Goal: Task Accomplishment & Management: Complete application form

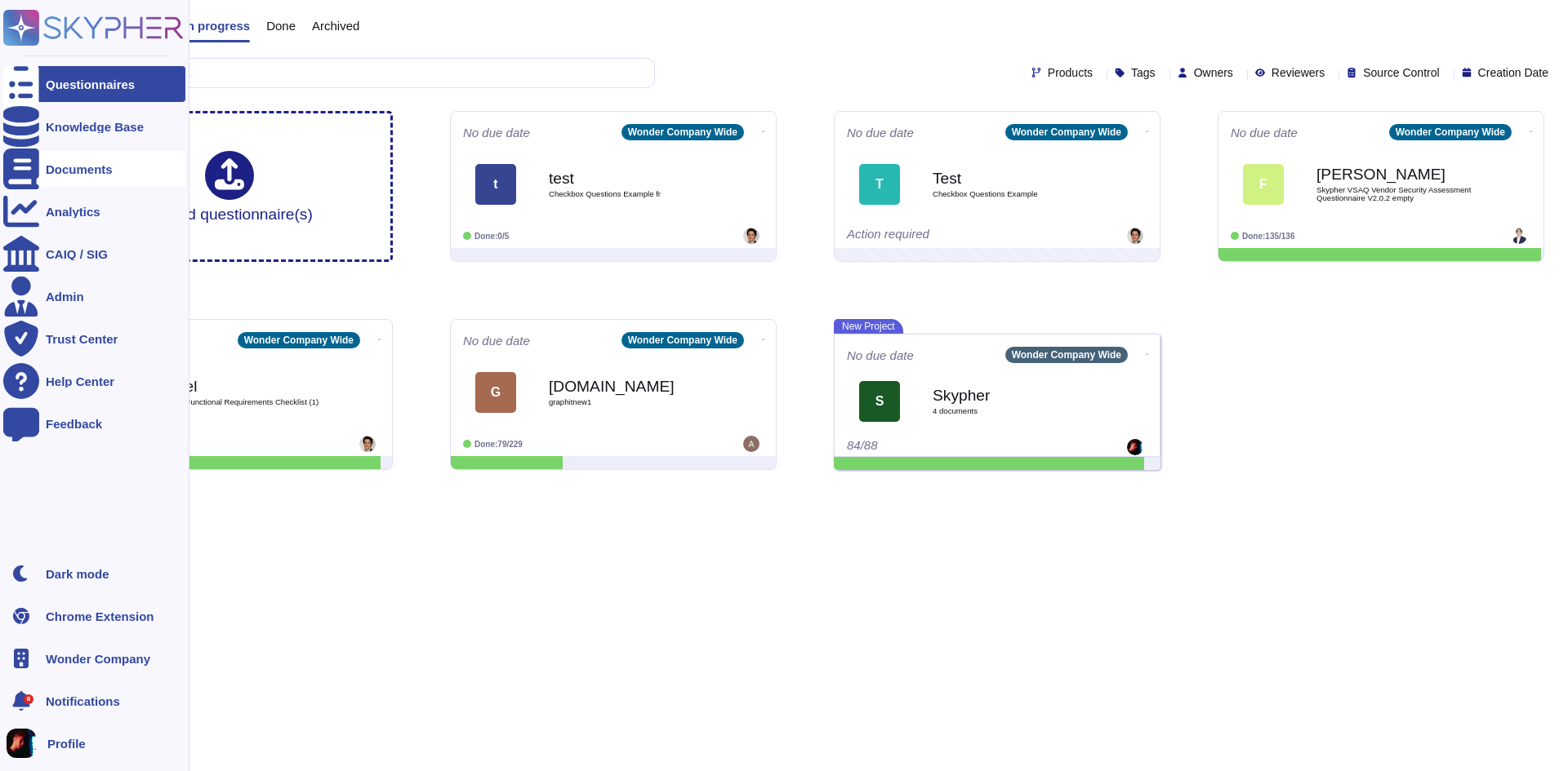
click at [33, 164] on div at bounding box center [22, 169] width 36 height 36
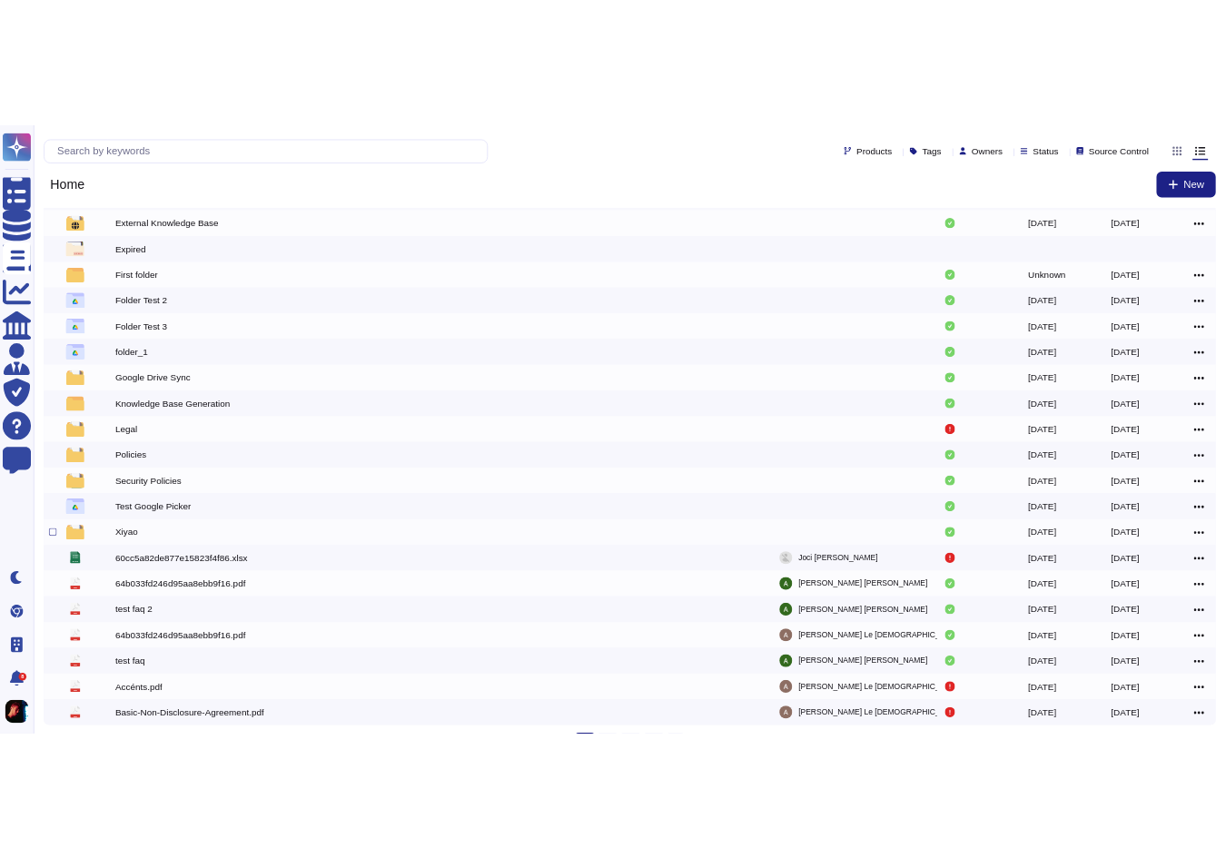
scroll to position [66, 0]
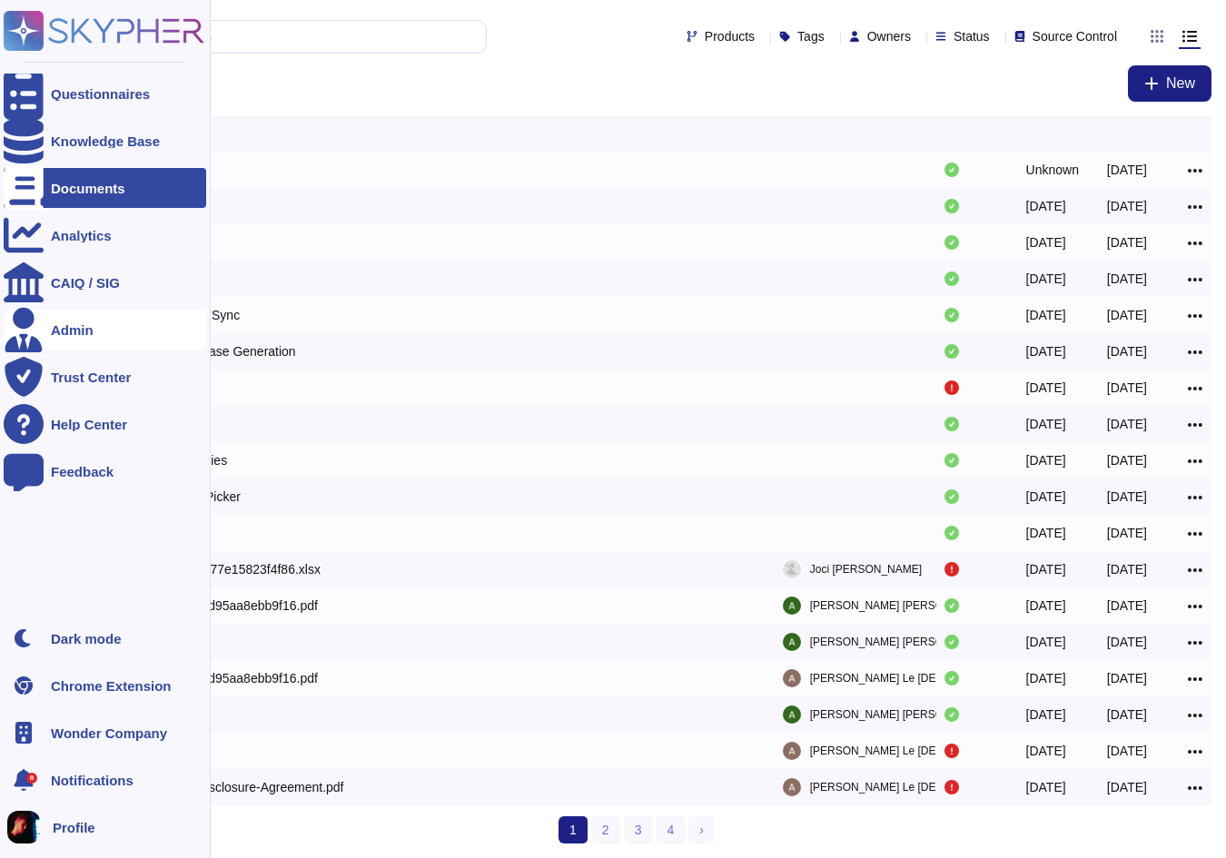
click at [91, 329] on div "Admin" at bounding box center [72, 330] width 43 height 14
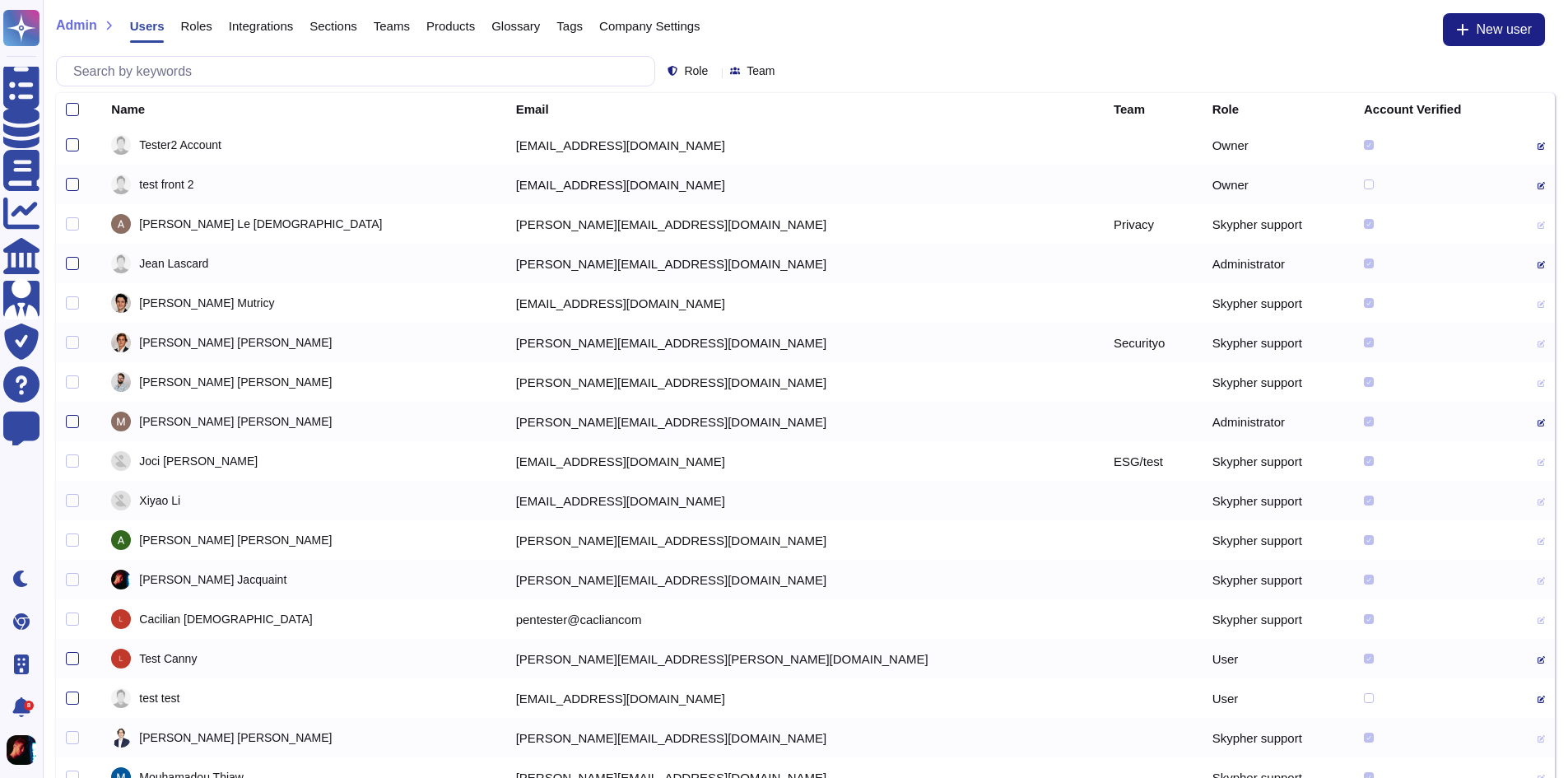
click at [195, 24] on span "Roles" at bounding box center [196, 26] width 32 height 13
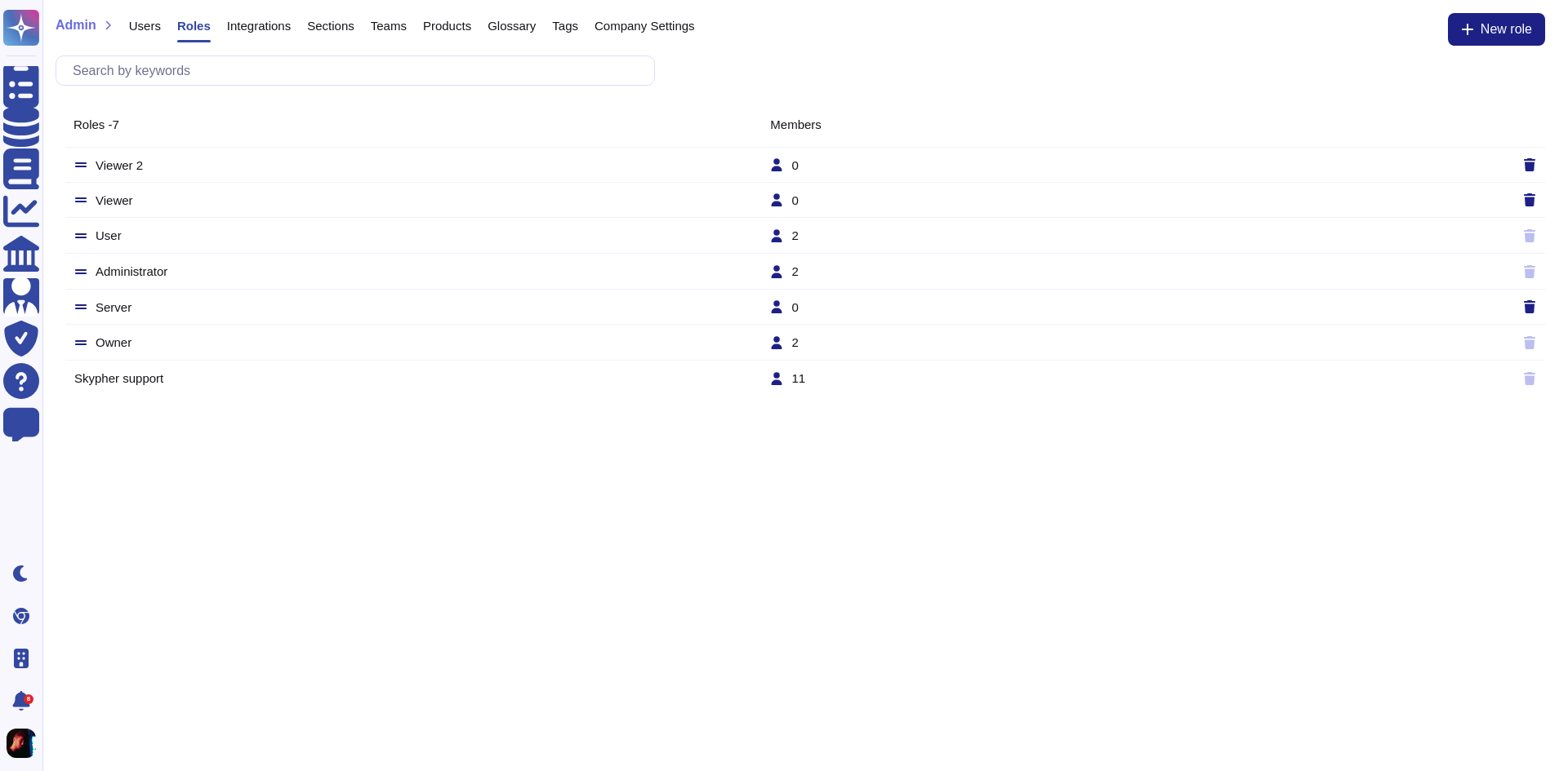
click at [273, 26] on span "Integrations" at bounding box center [258, 26] width 64 height 13
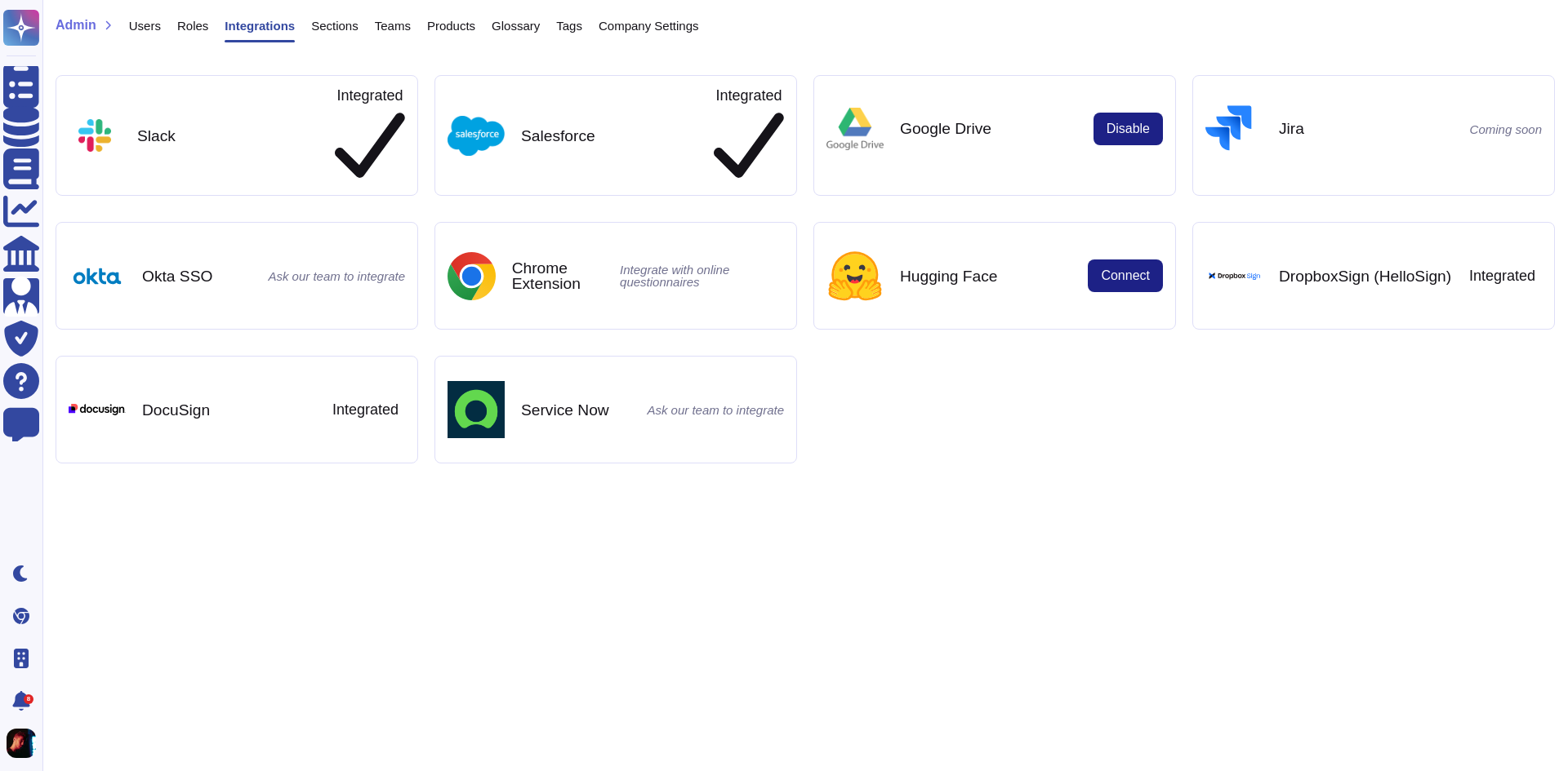
click at [339, 15] on div "Sections" at bounding box center [326, 30] width 64 height 32
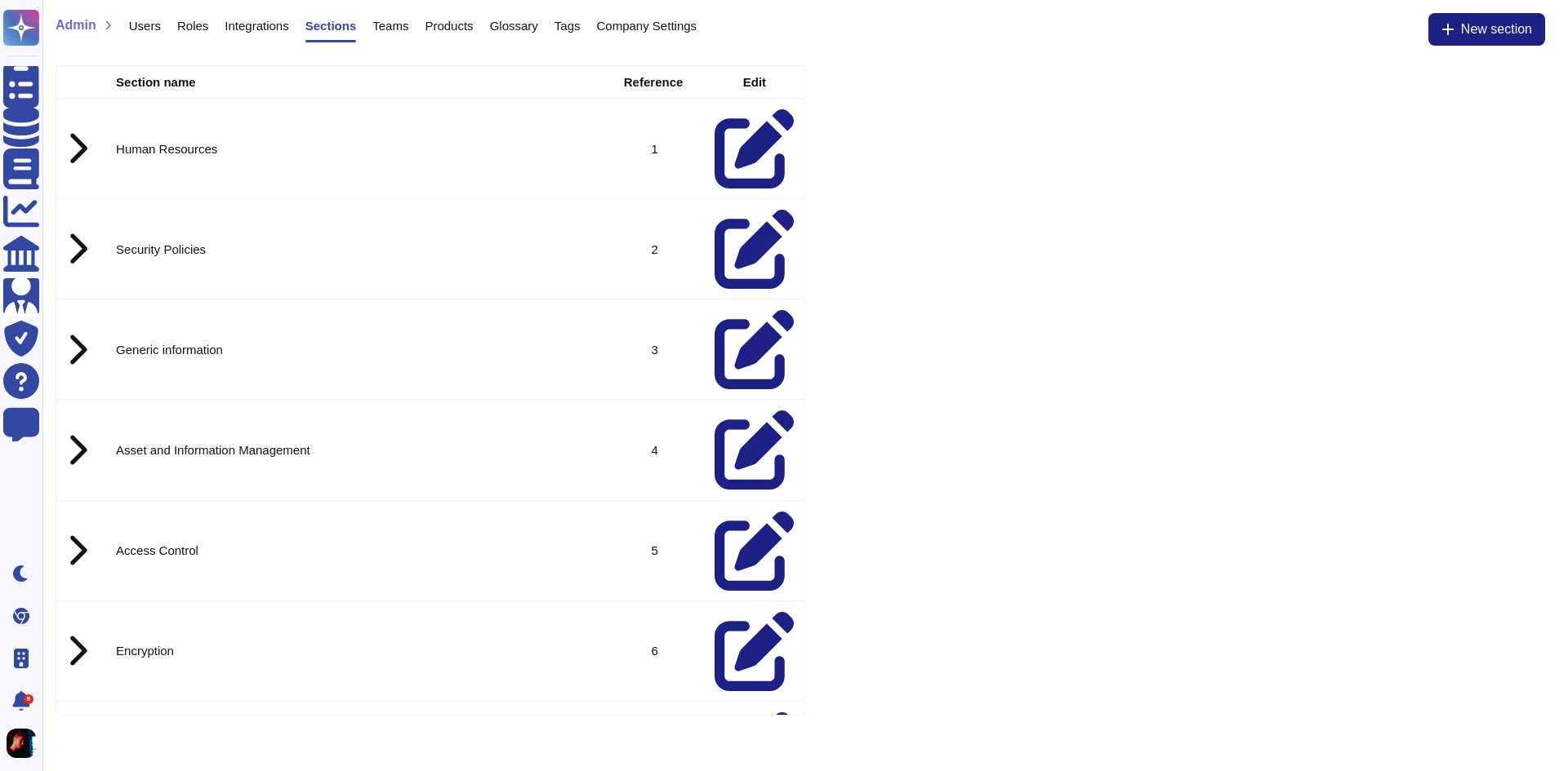
click at [149, 23] on span "Users" at bounding box center [145, 26] width 31 height 13
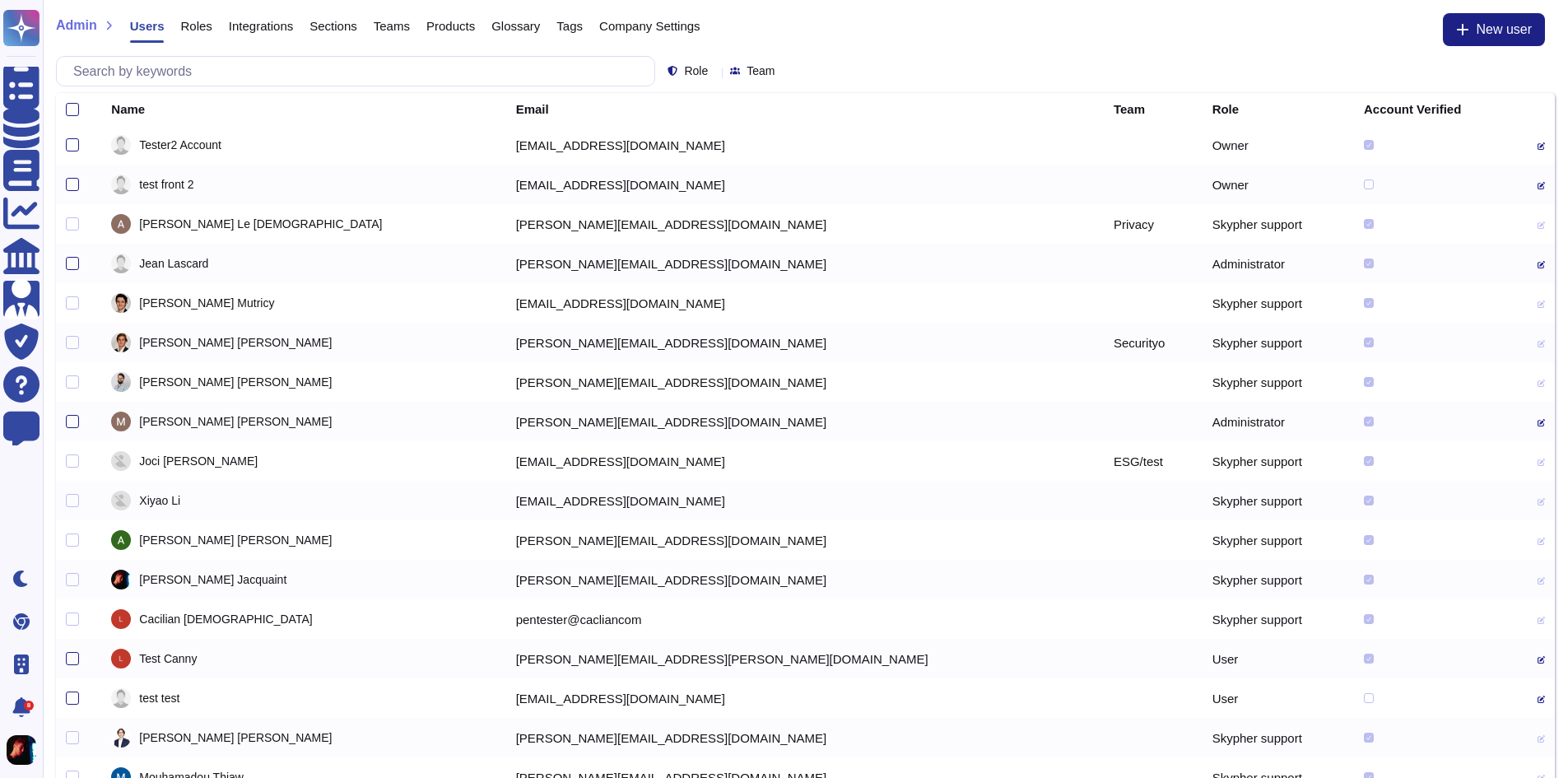
click at [391, 32] on span "Teams" at bounding box center [392, 26] width 36 height 13
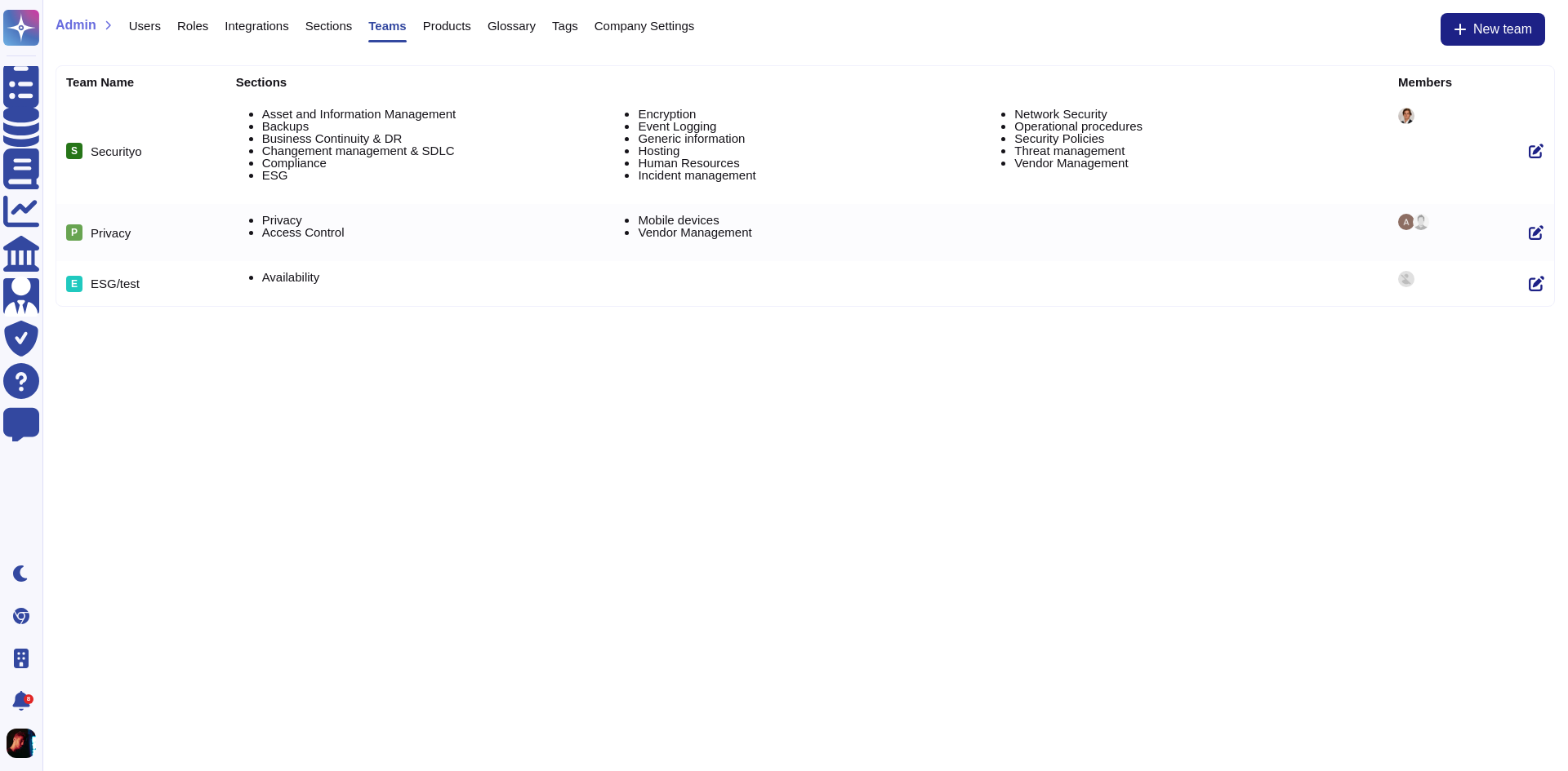
click at [433, 28] on span "Products" at bounding box center [447, 26] width 49 height 13
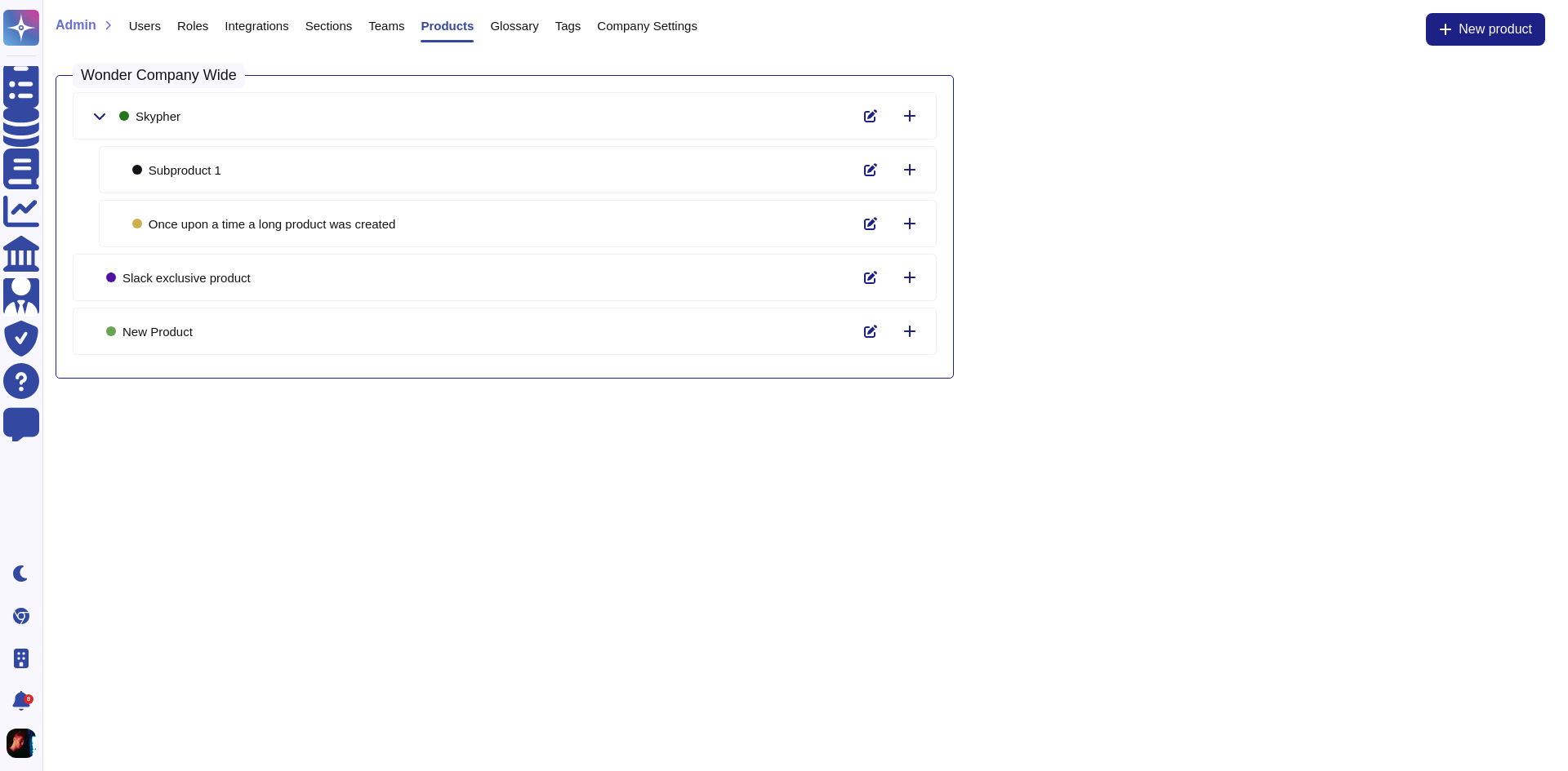
click at [503, 31] on span "Glossary" at bounding box center [514, 26] width 49 height 13
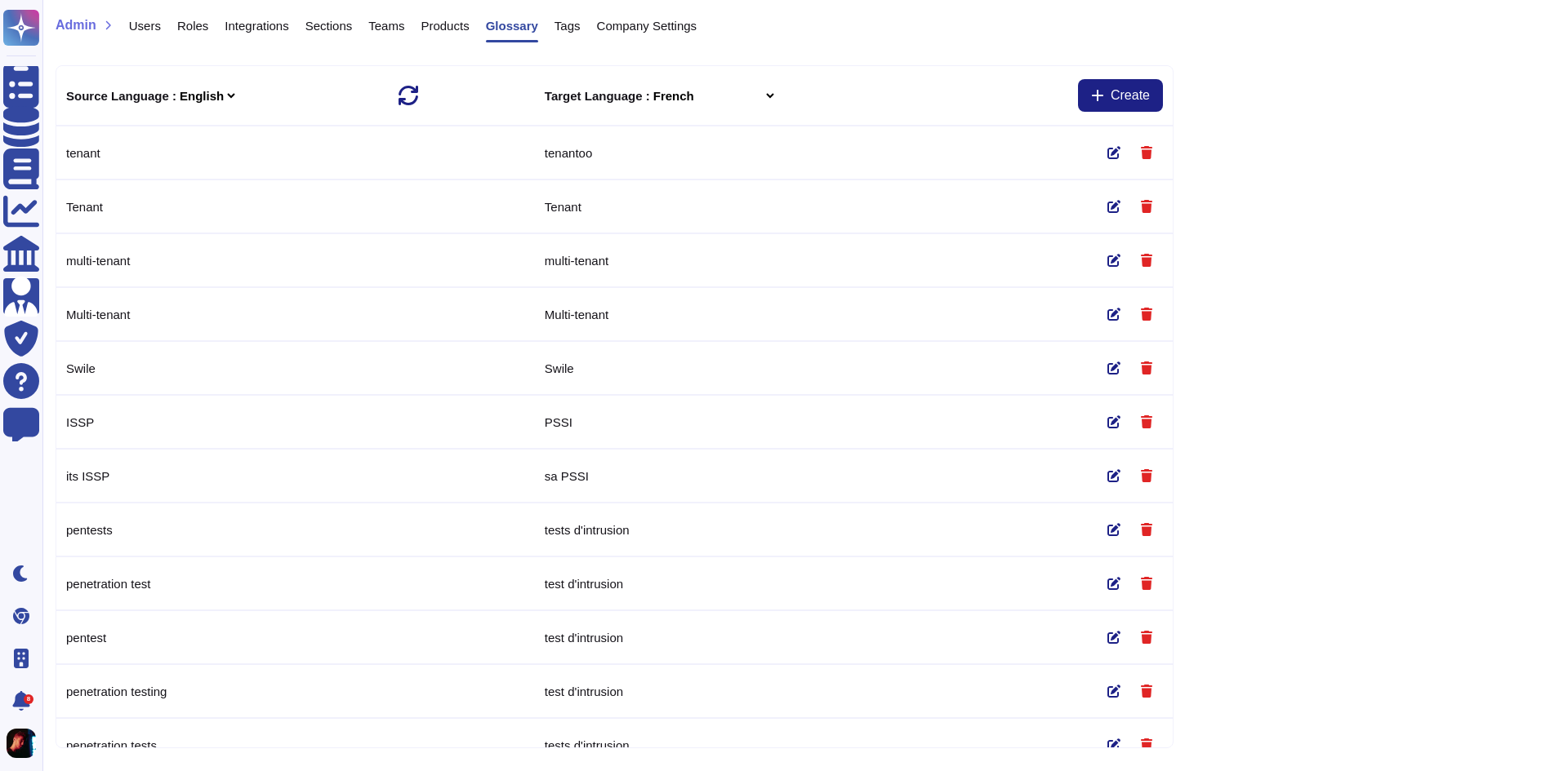
click at [390, 25] on span "Teams" at bounding box center [387, 26] width 36 height 13
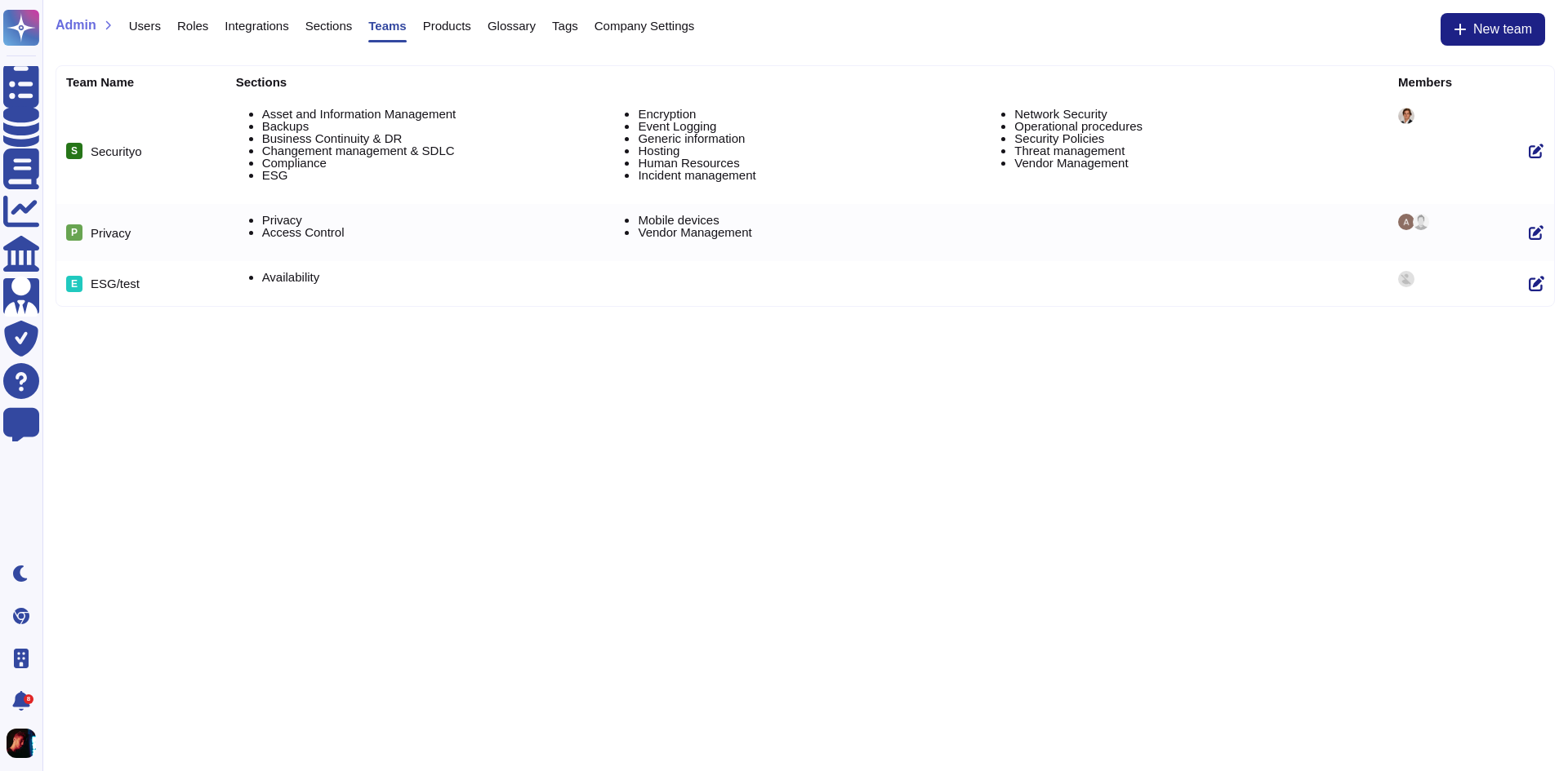
click at [436, 20] on span "Products" at bounding box center [447, 26] width 49 height 13
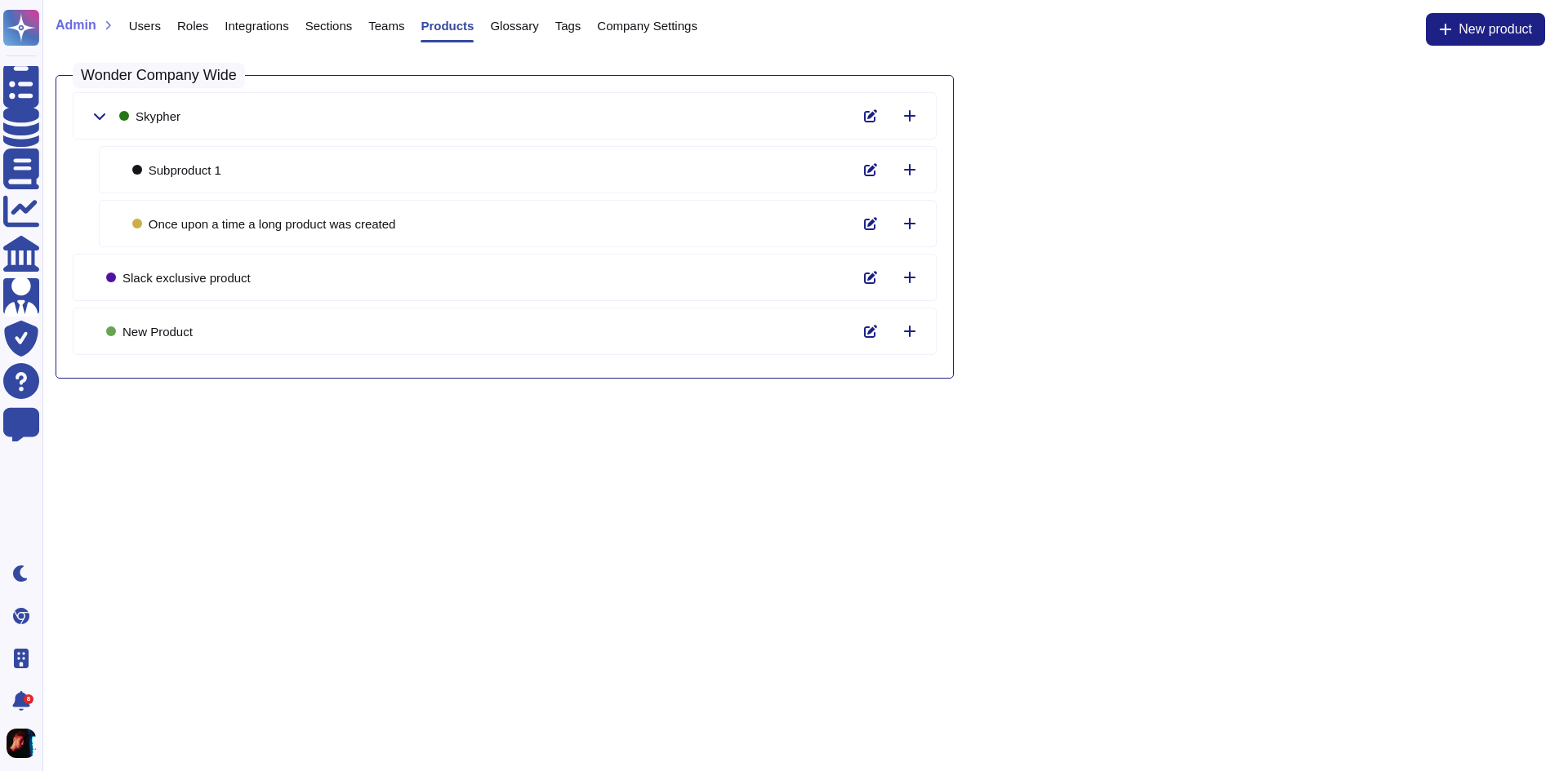
click at [509, 28] on span "Glossary" at bounding box center [514, 26] width 49 height 13
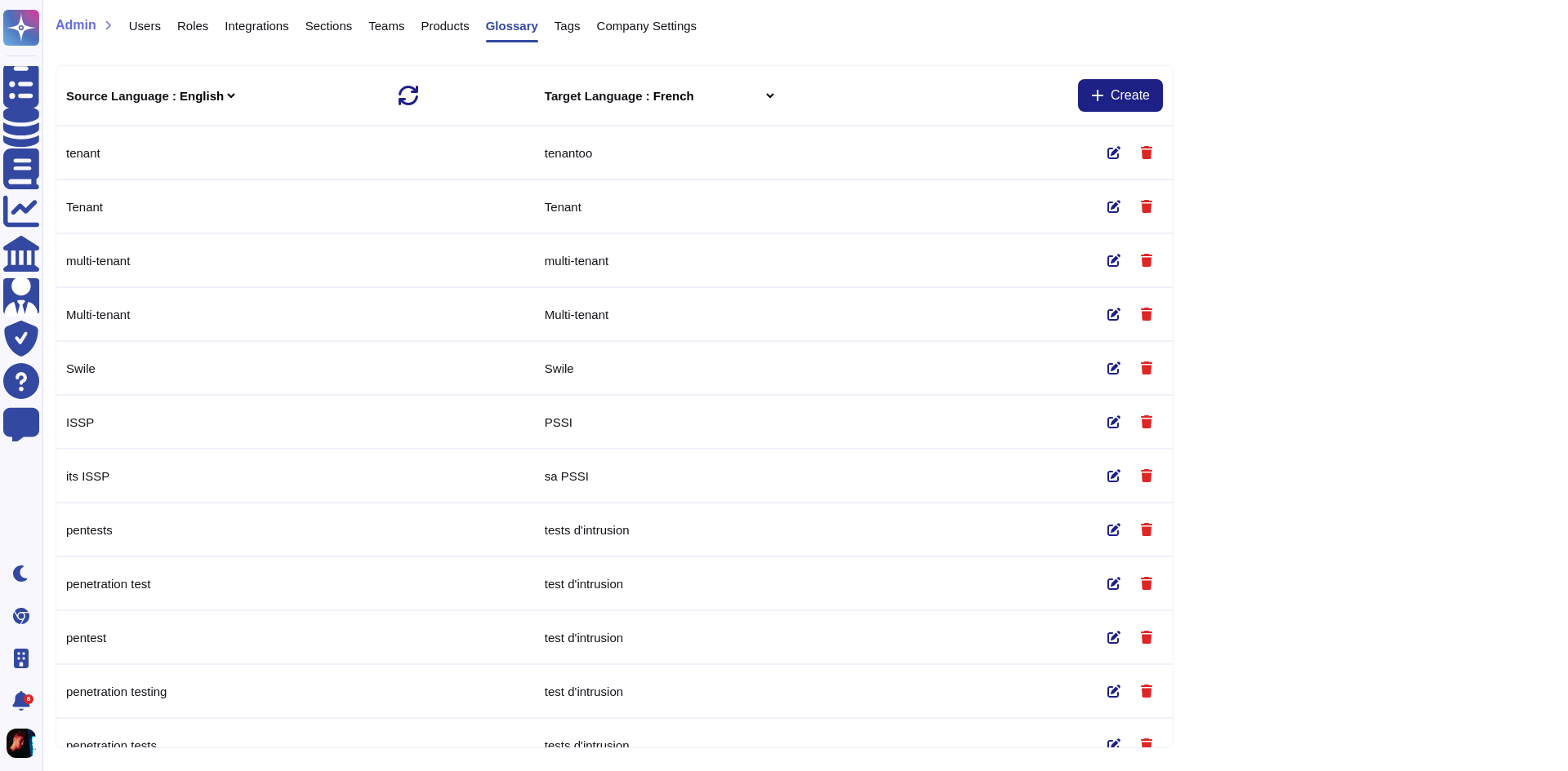
click at [550, 15] on div "Tags" at bounding box center [559, 30] width 42 height 32
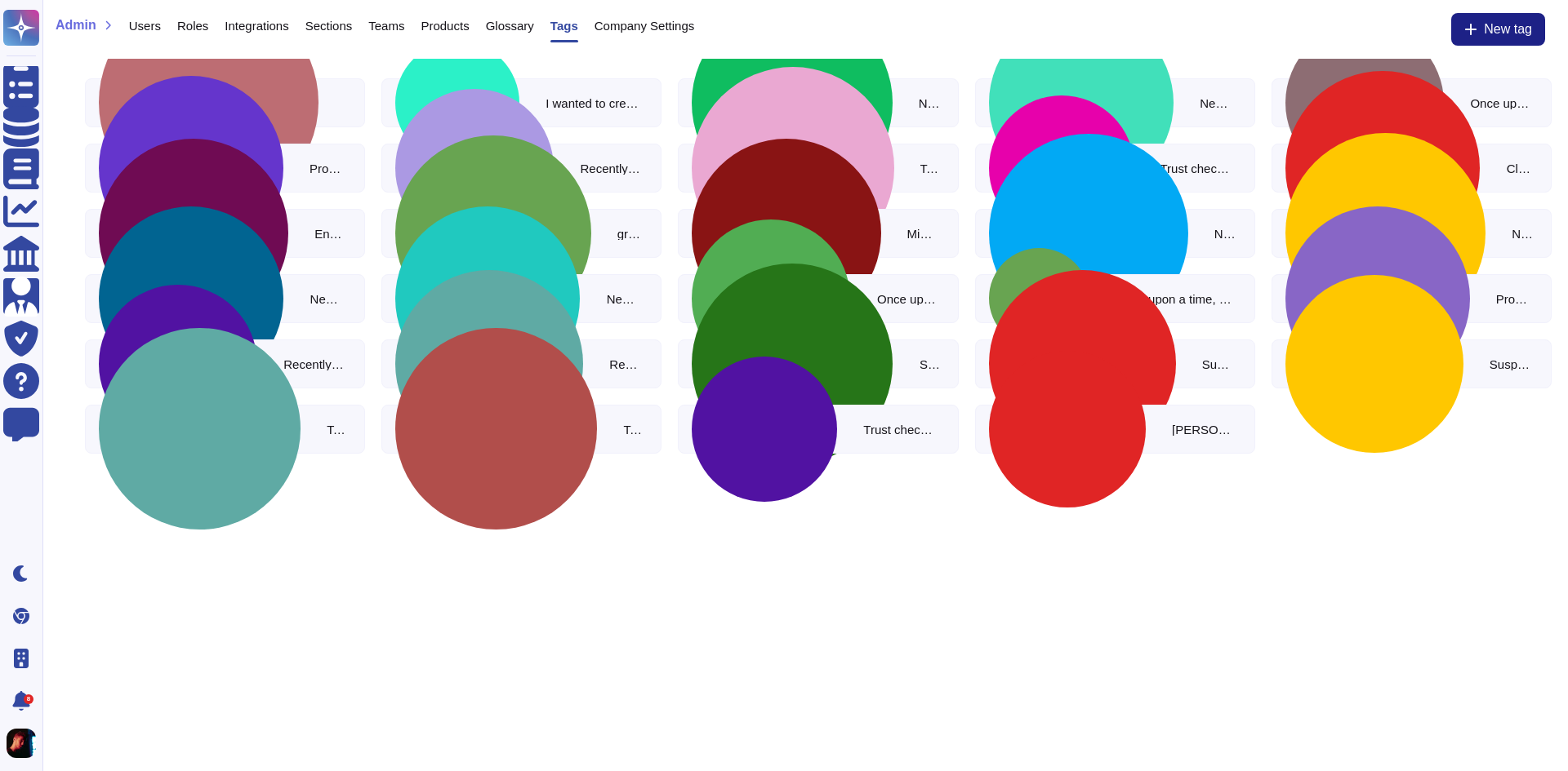
click at [594, 27] on span "Company Settings" at bounding box center [645, 26] width 101 height 13
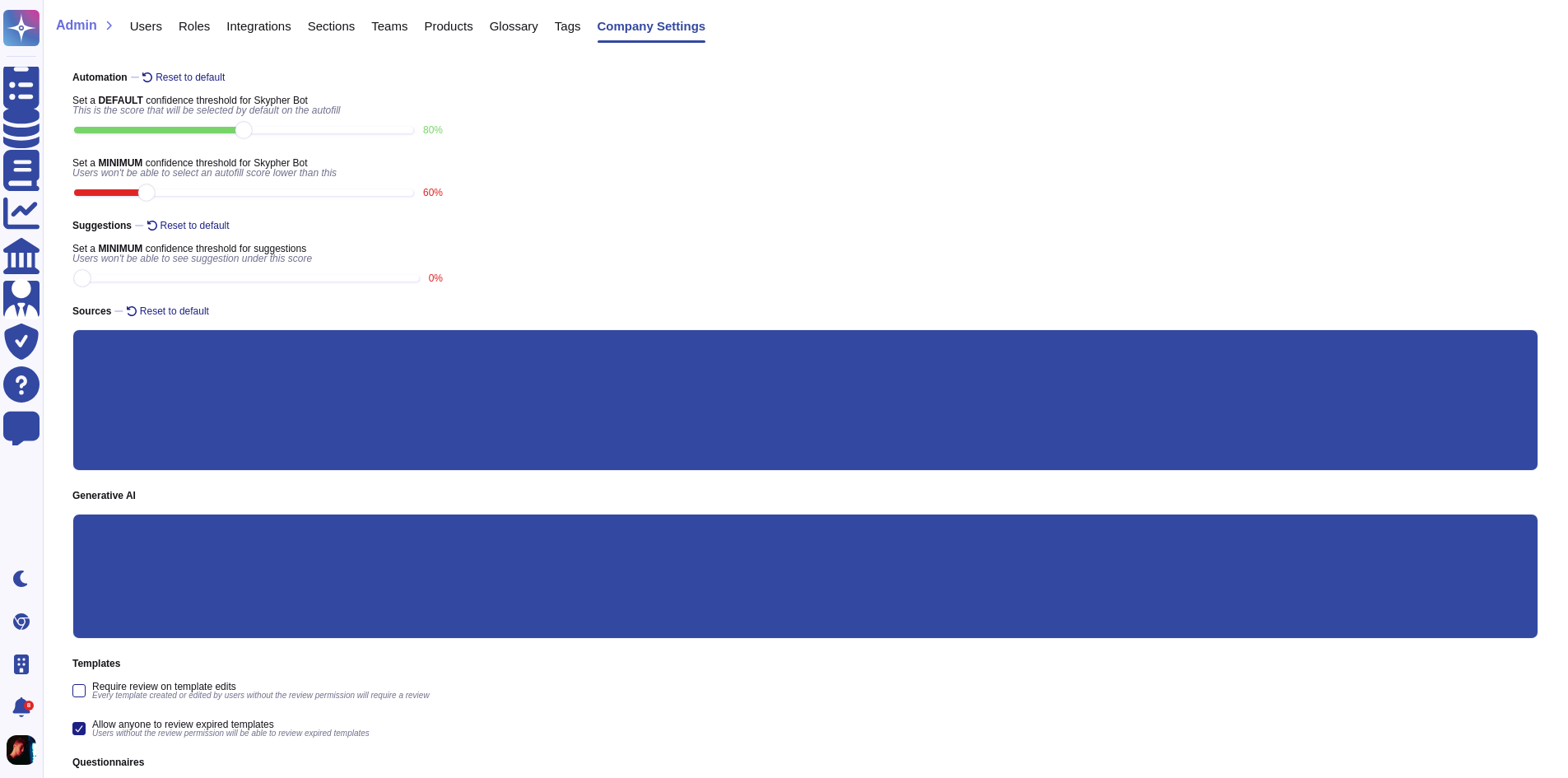
click at [139, 23] on span "Users" at bounding box center [146, 26] width 32 height 13
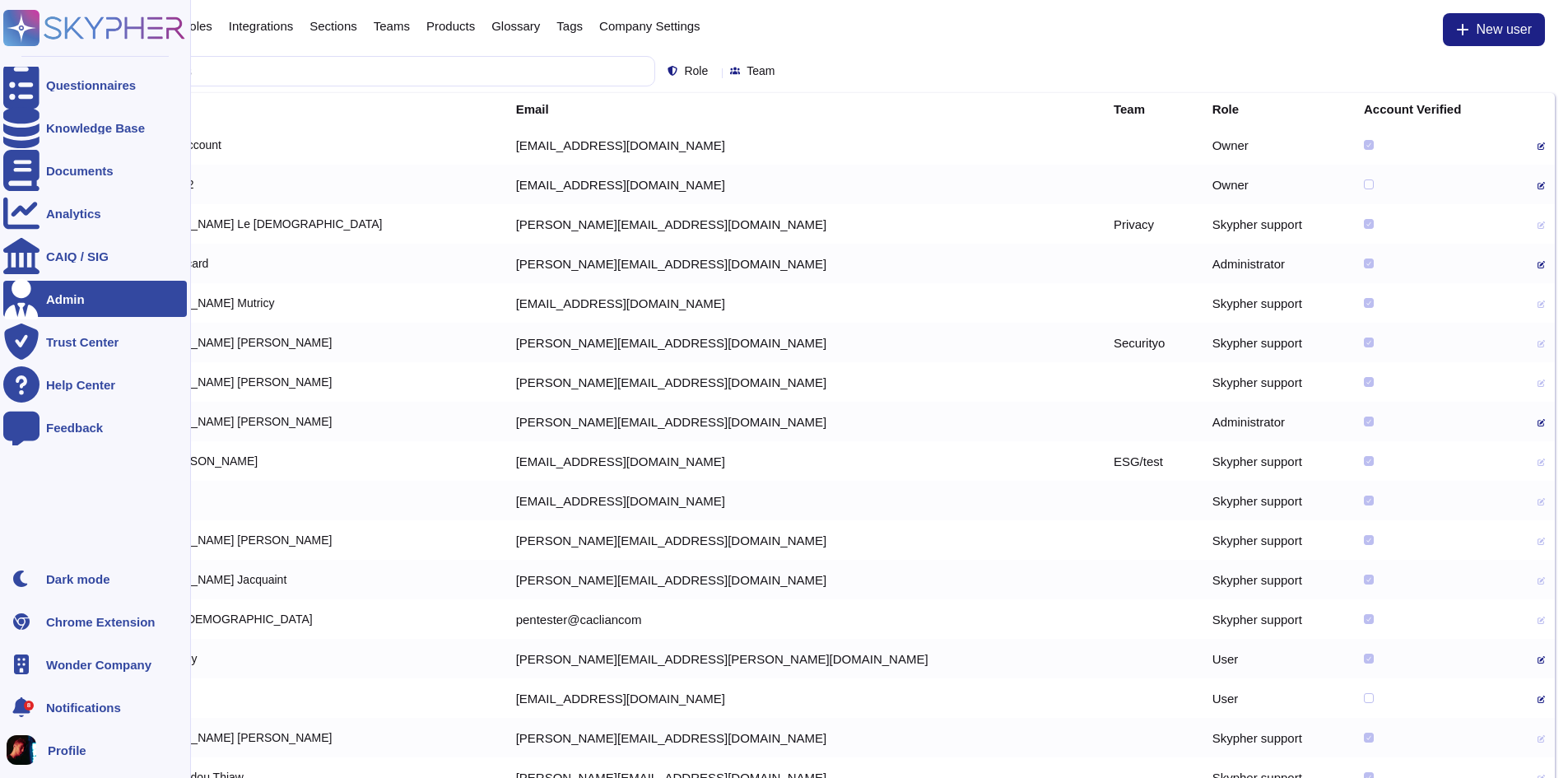
click at [55, 292] on div "Admin" at bounding box center [95, 299] width 184 height 36
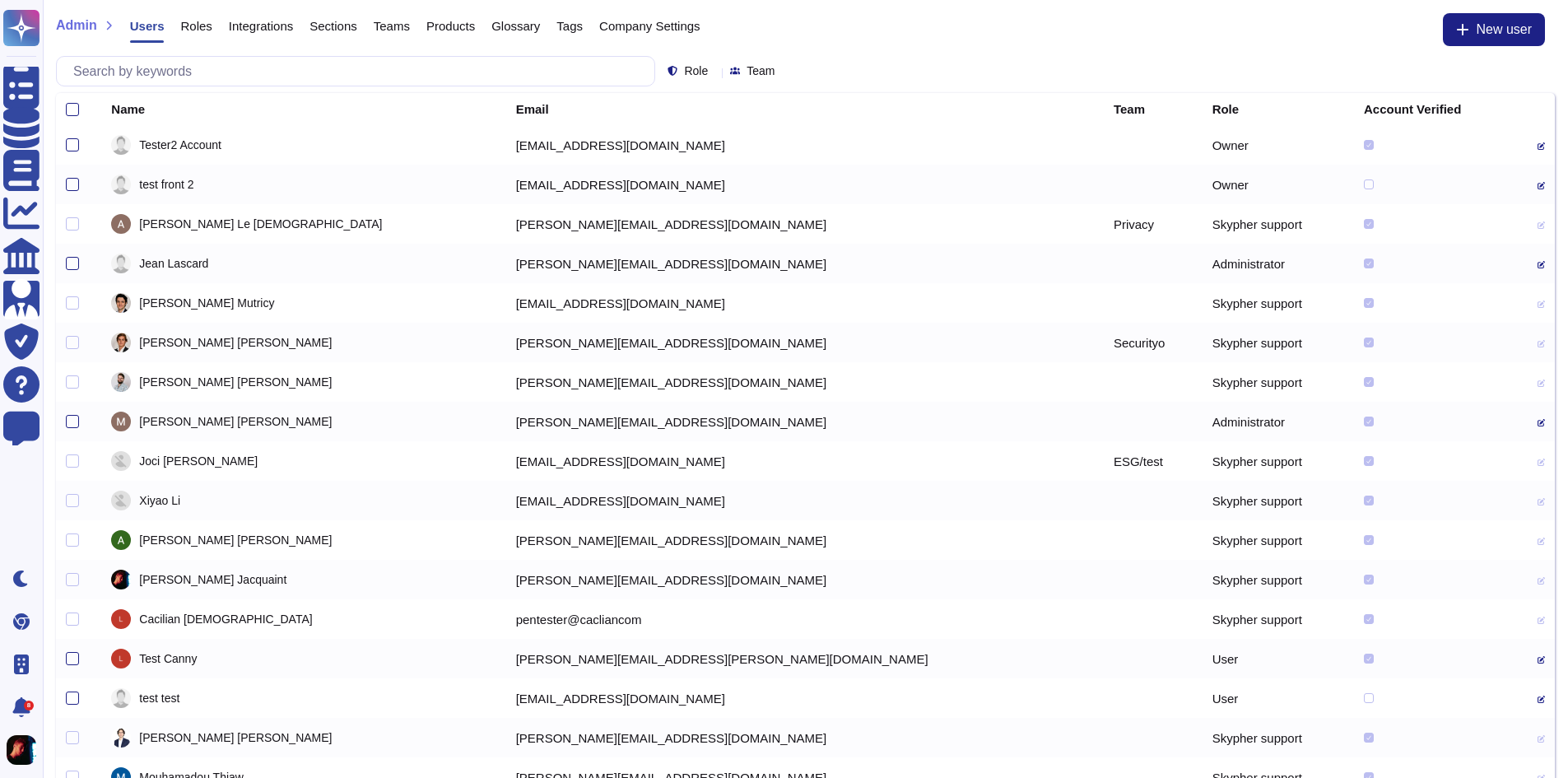
click at [202, 22] on span "Roles" at bounding box center [196, 26] width 32 height 13
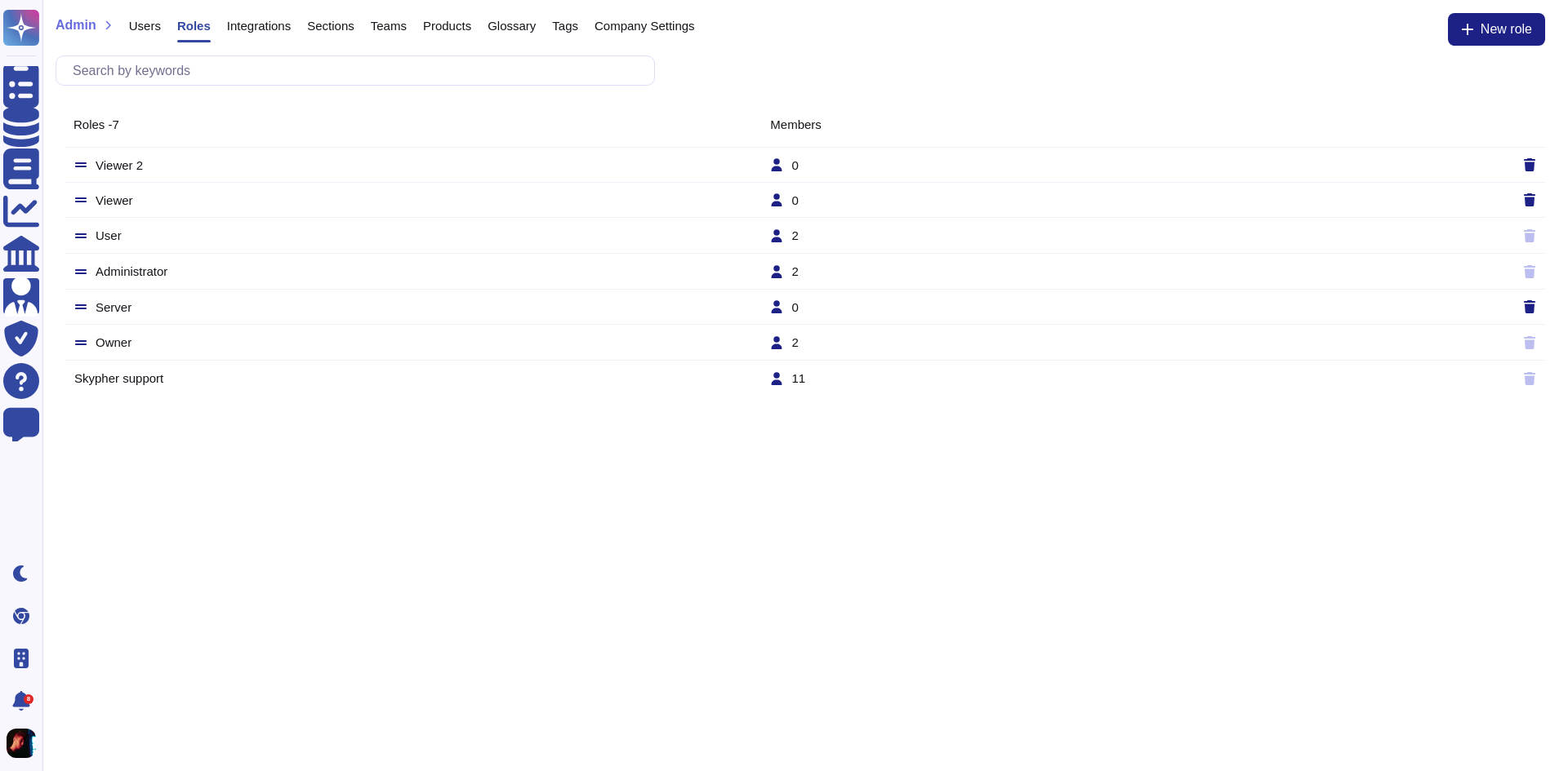
click at [383, 23] on span "Teams" at bounding box center [388, 26] width 36 height 13
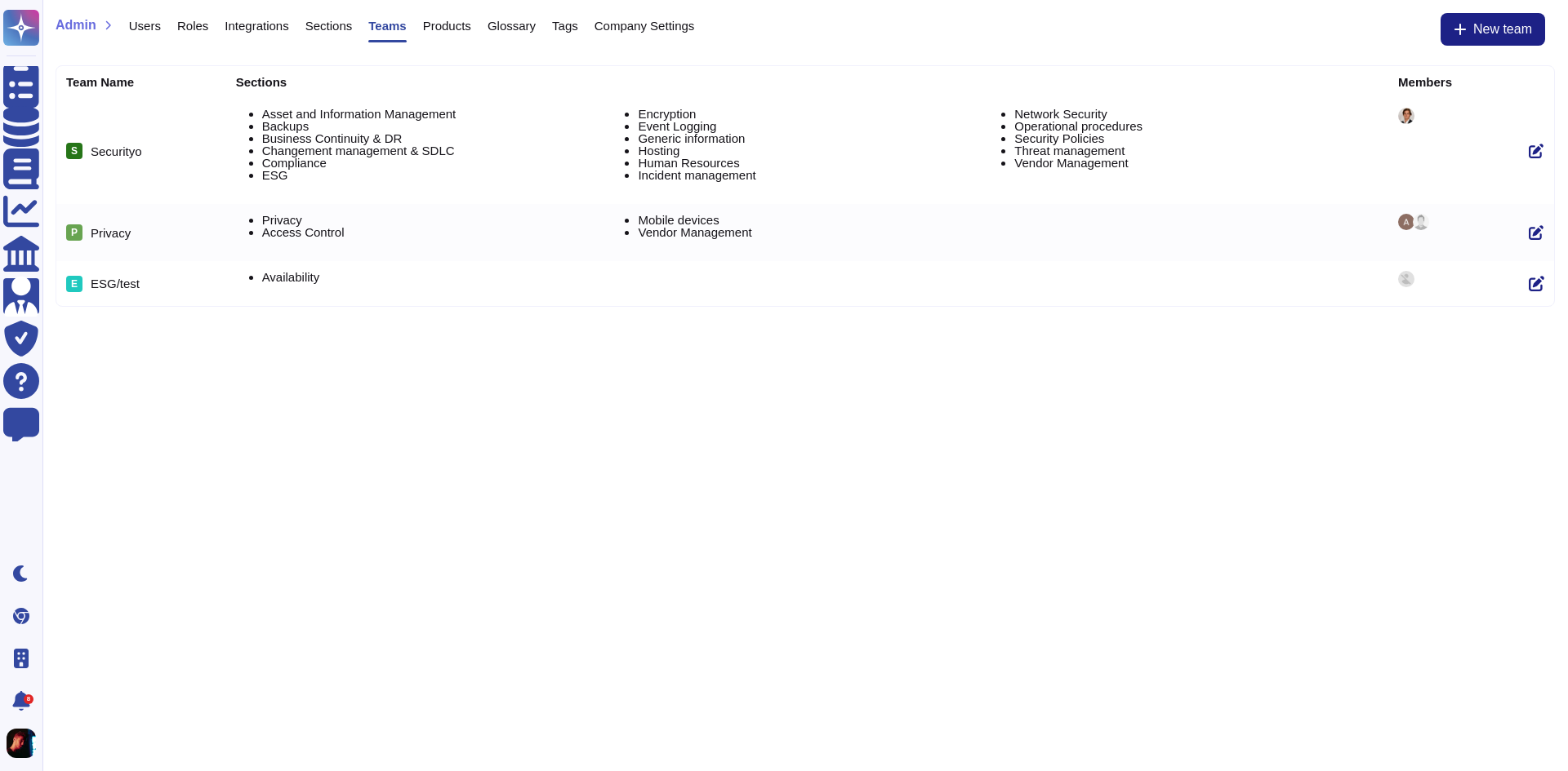
click at [454, 31] on span "Products" at bounding box center [447, 26] width 49 height 13
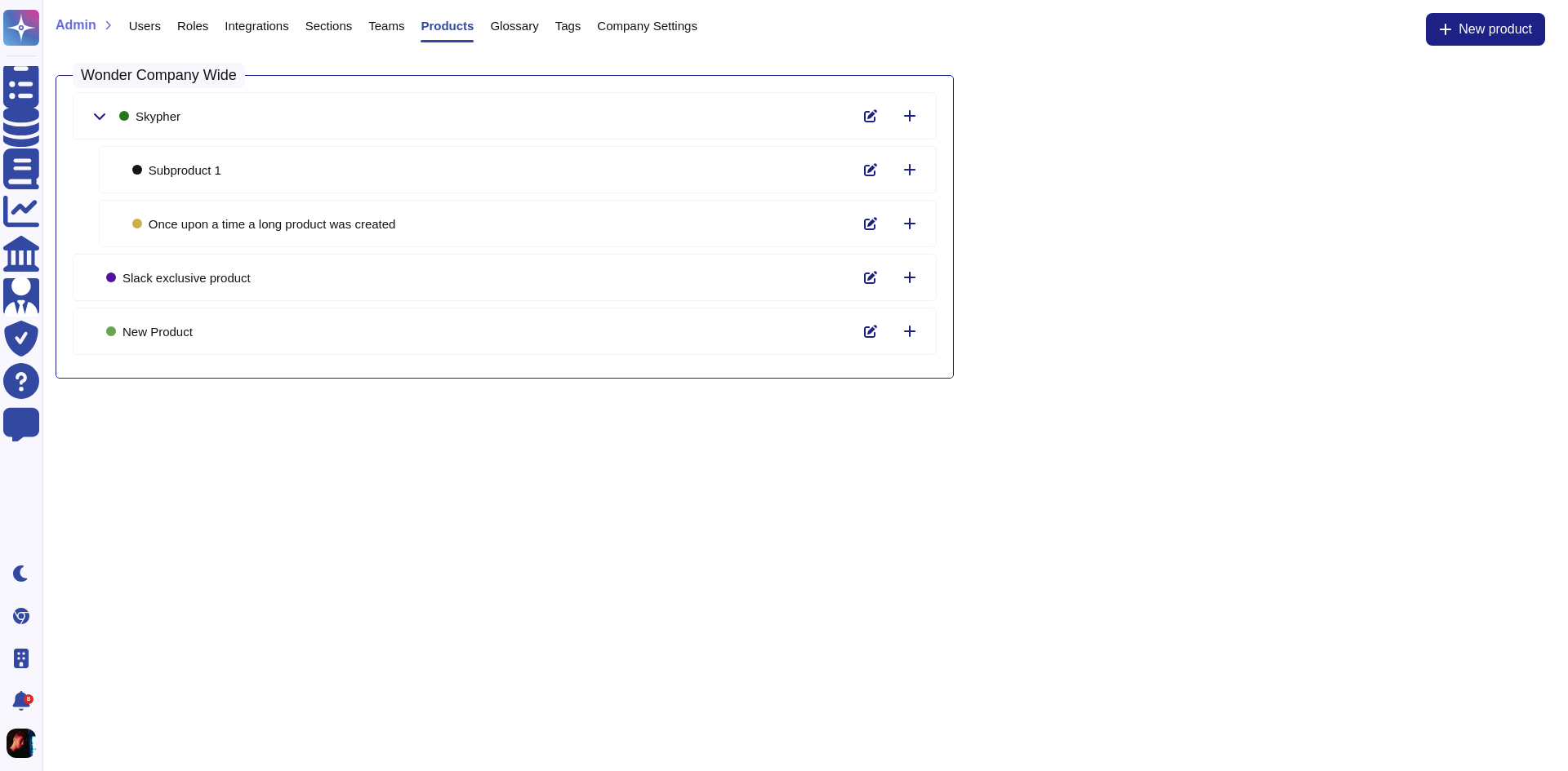
click at [395, 23] on span "Teams" at bounding box center [387, 26] width 36 height 13
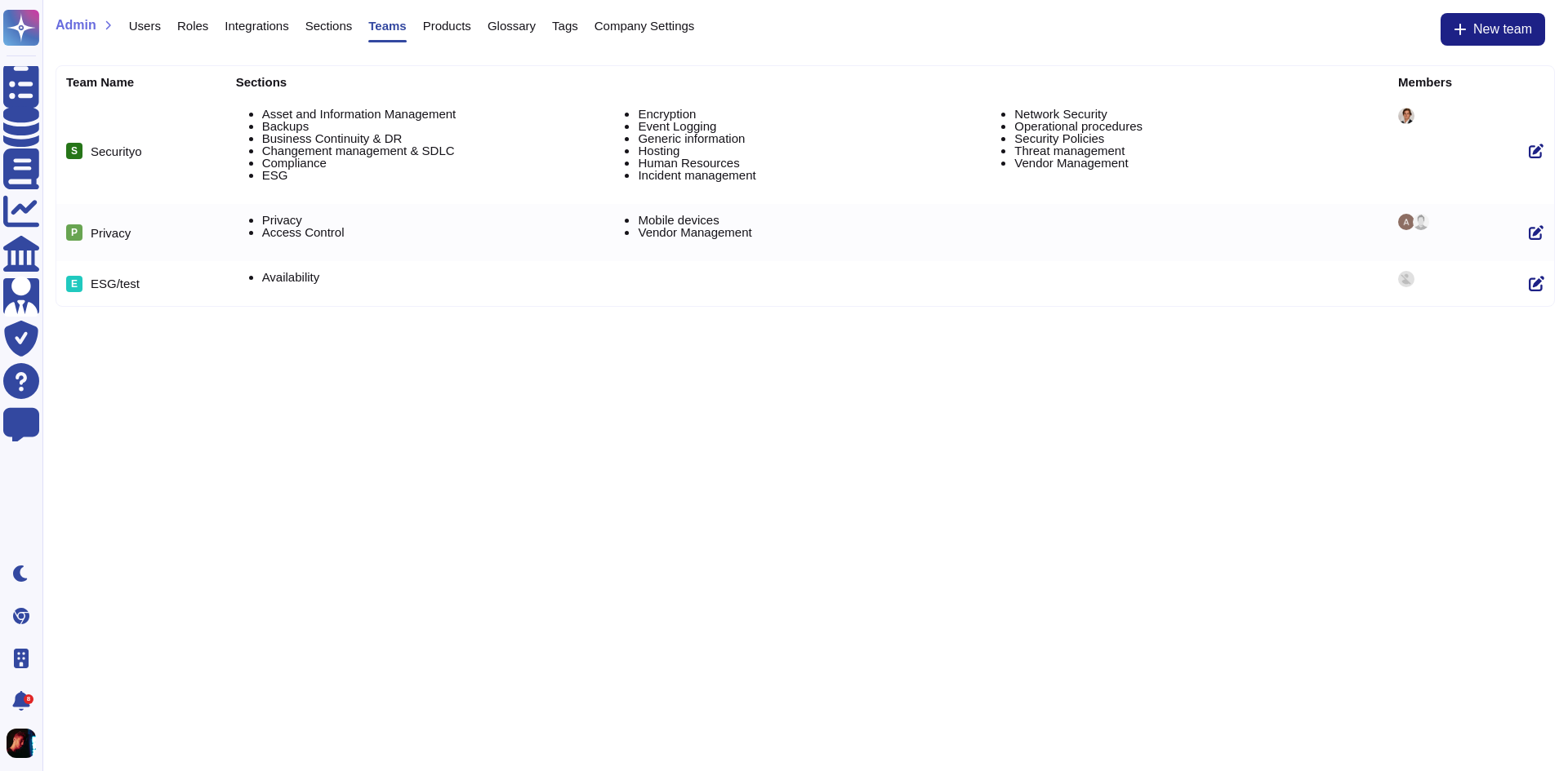
click at [441, 25] on span "Products" at bounding box center [447, 26] width 49 height 13
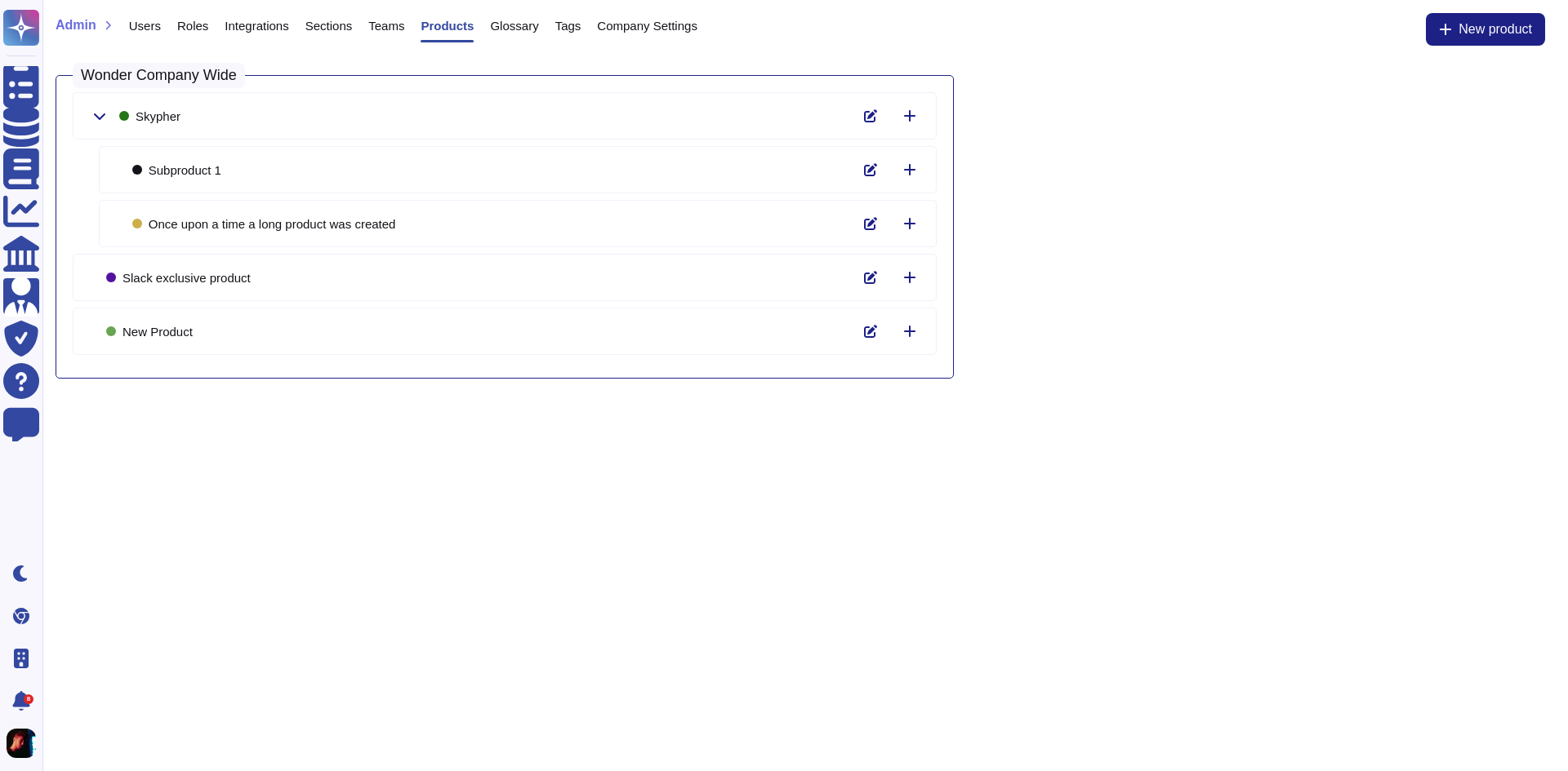
click at [352, 32] on div "Teams" at bounding box center [378, 30] width 52 height 32
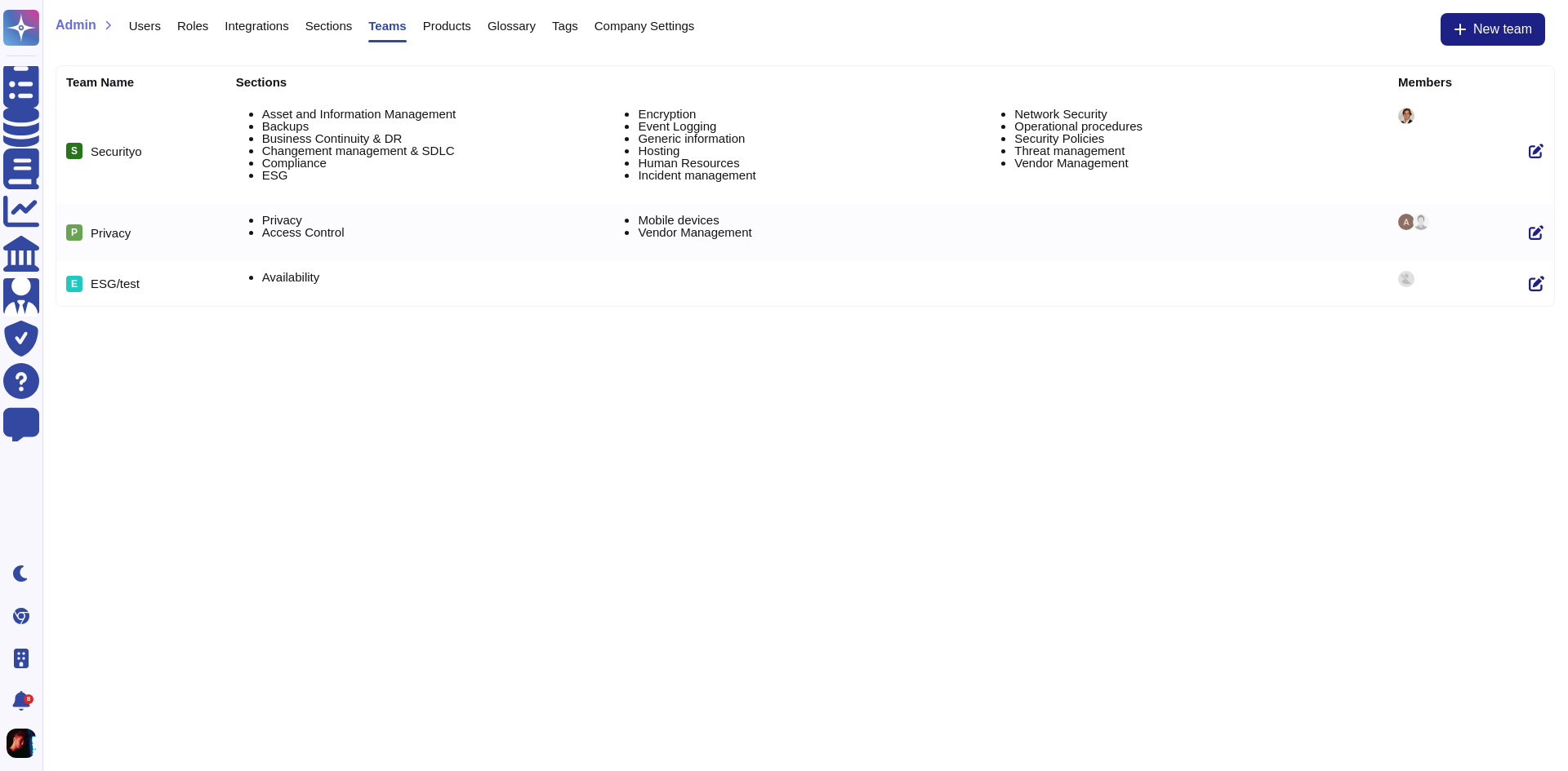
click at [296, 27] on div "Sections" at bounding box center [321, 30] width 64 height 32
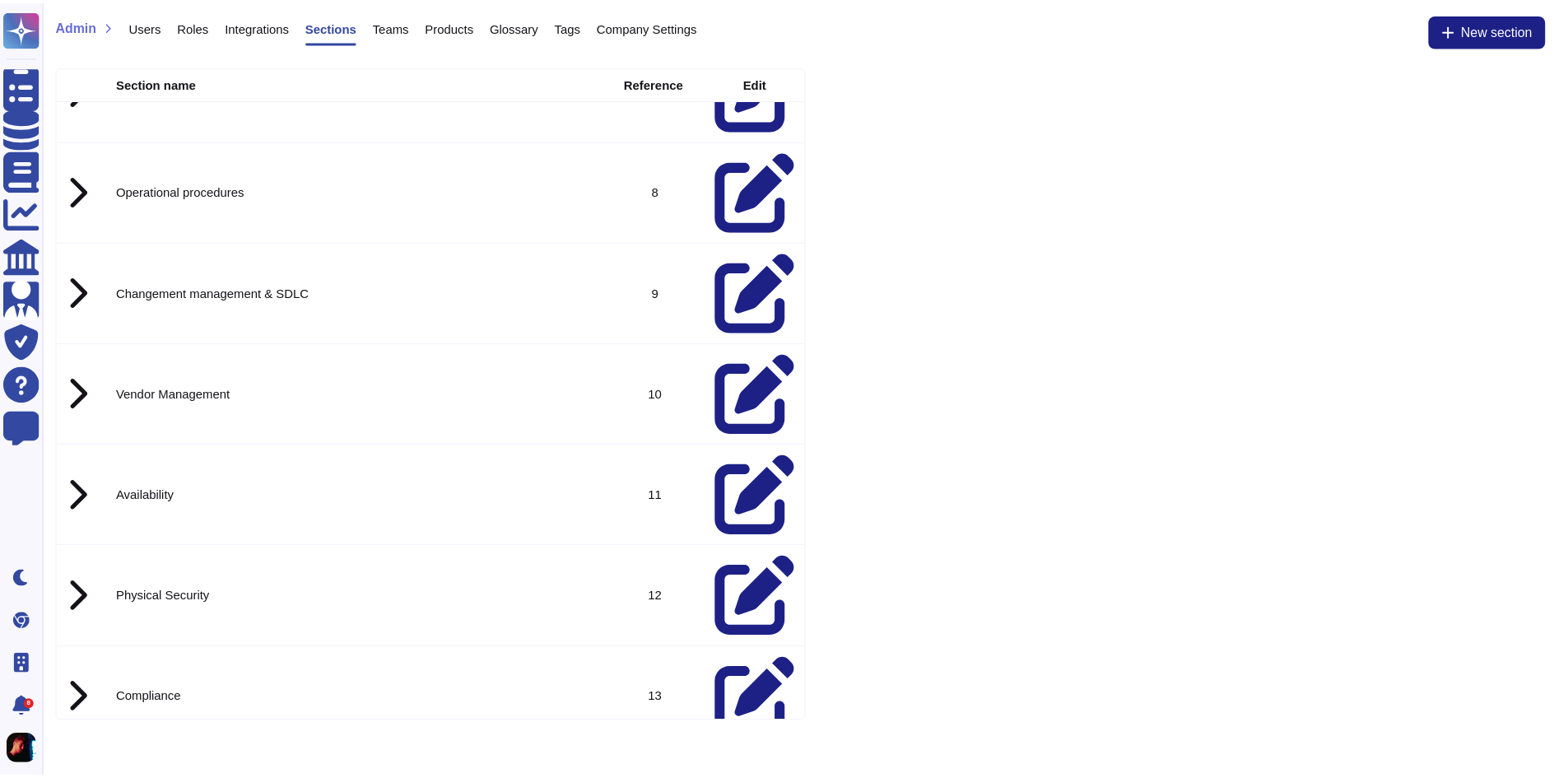
scroll to position [686, 0]
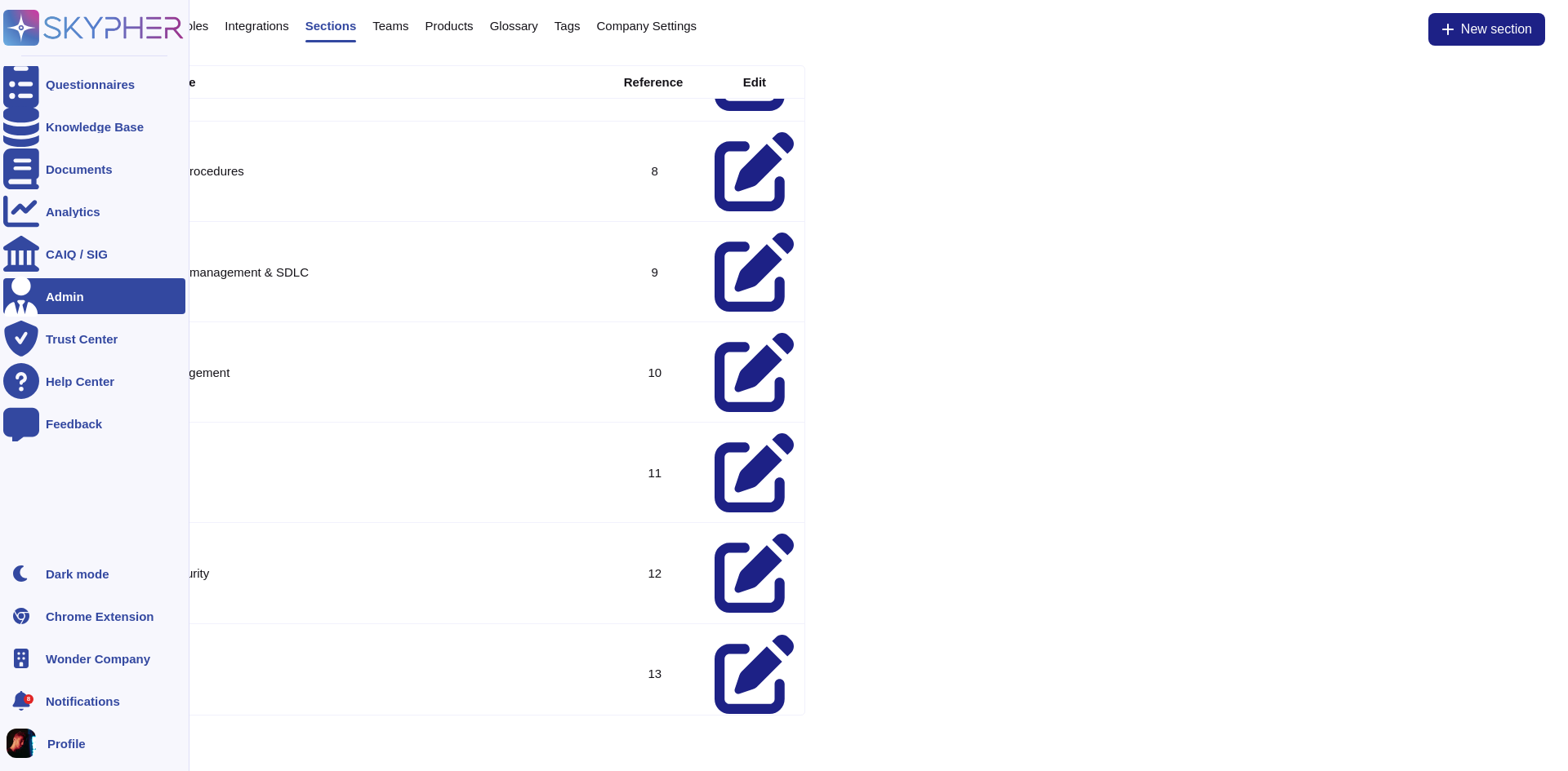
click at [24, 301] on icon at bounding box center [21, 297] width 33 height 40
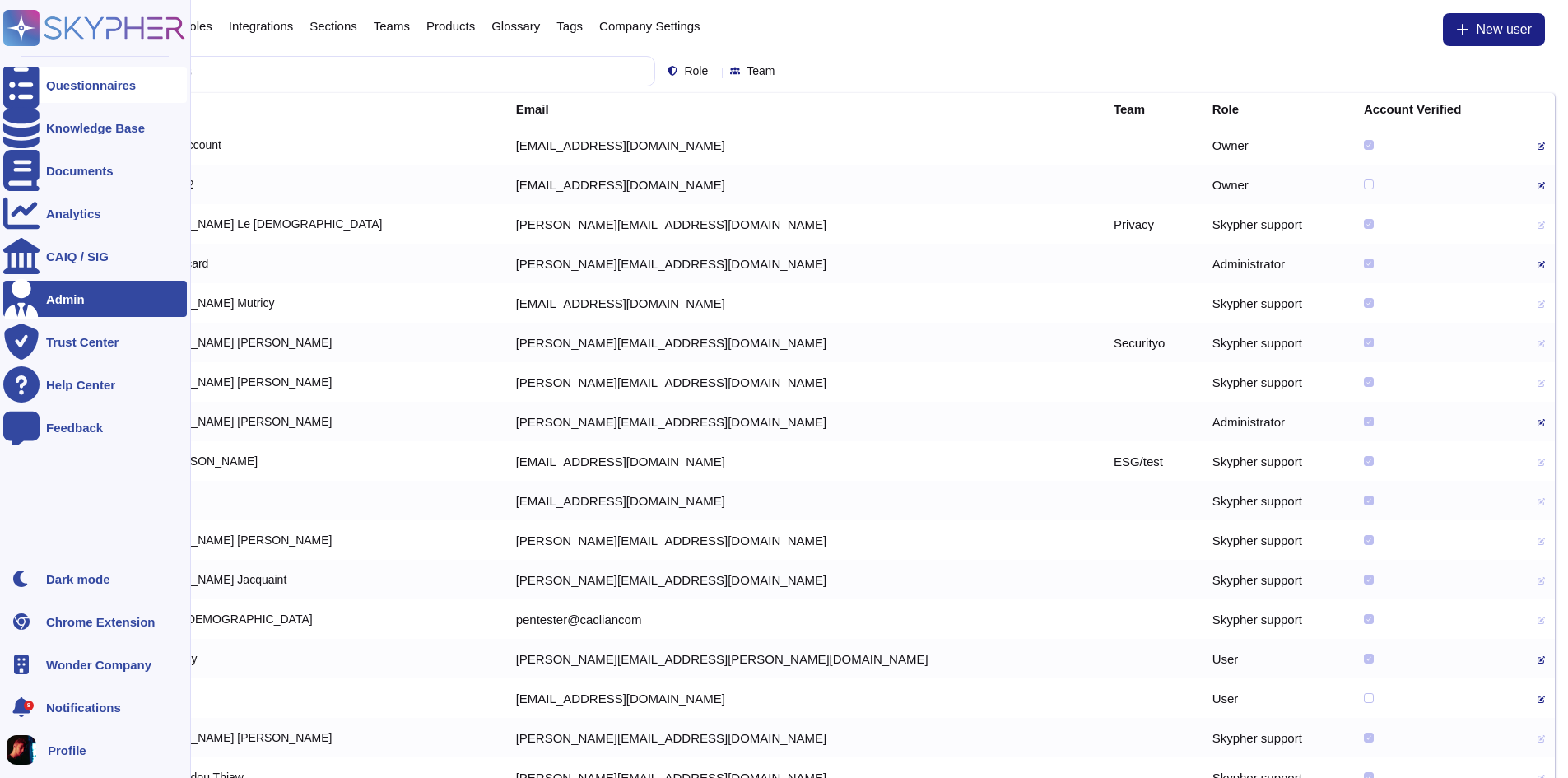
click at [35, 98] on div at bounding box center [22, 85] width 36 height 36
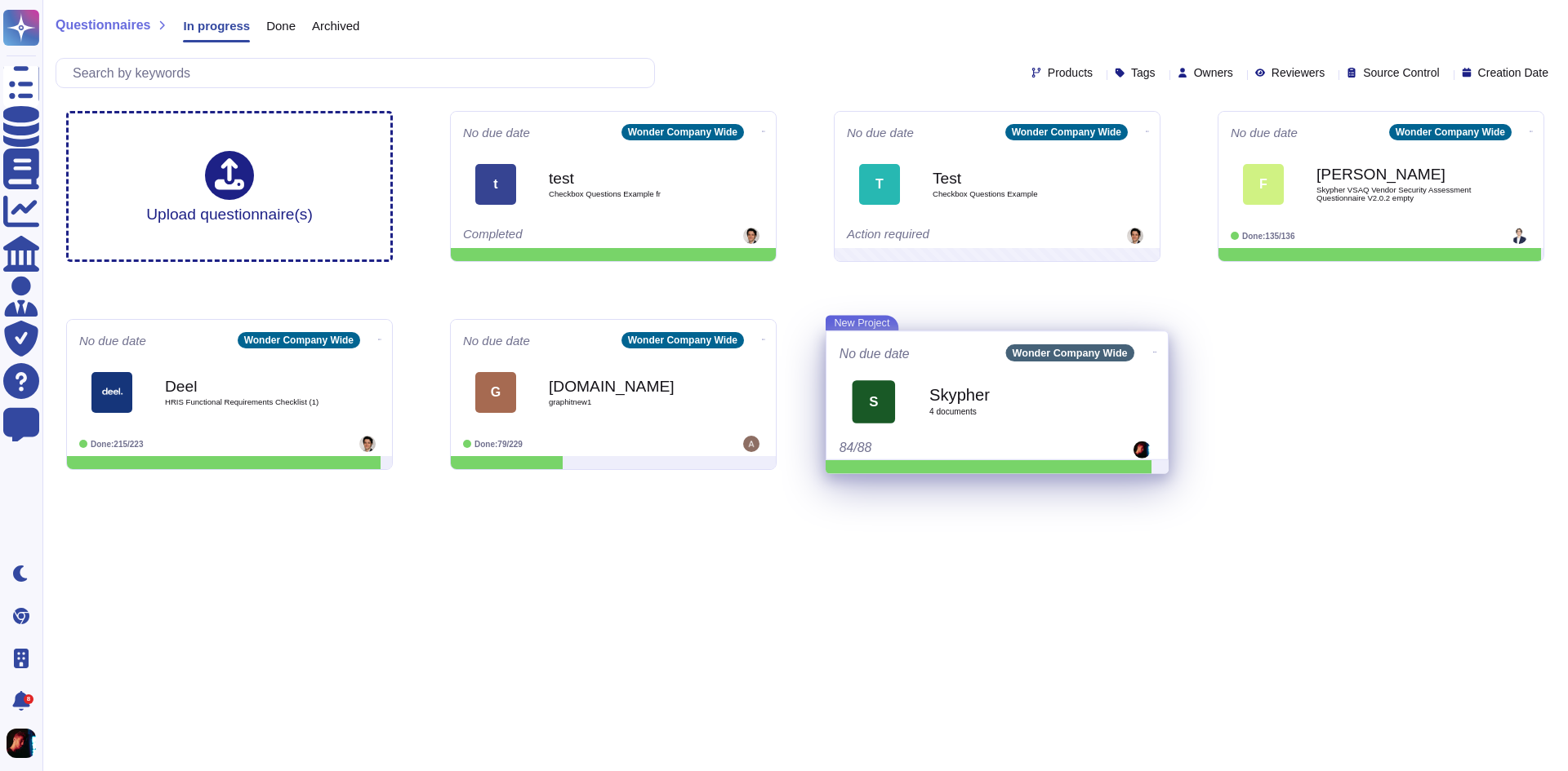
click at [994, 432] on div "Skypher 4 document s" at bounding box center [1015, 402] width 172 height 68
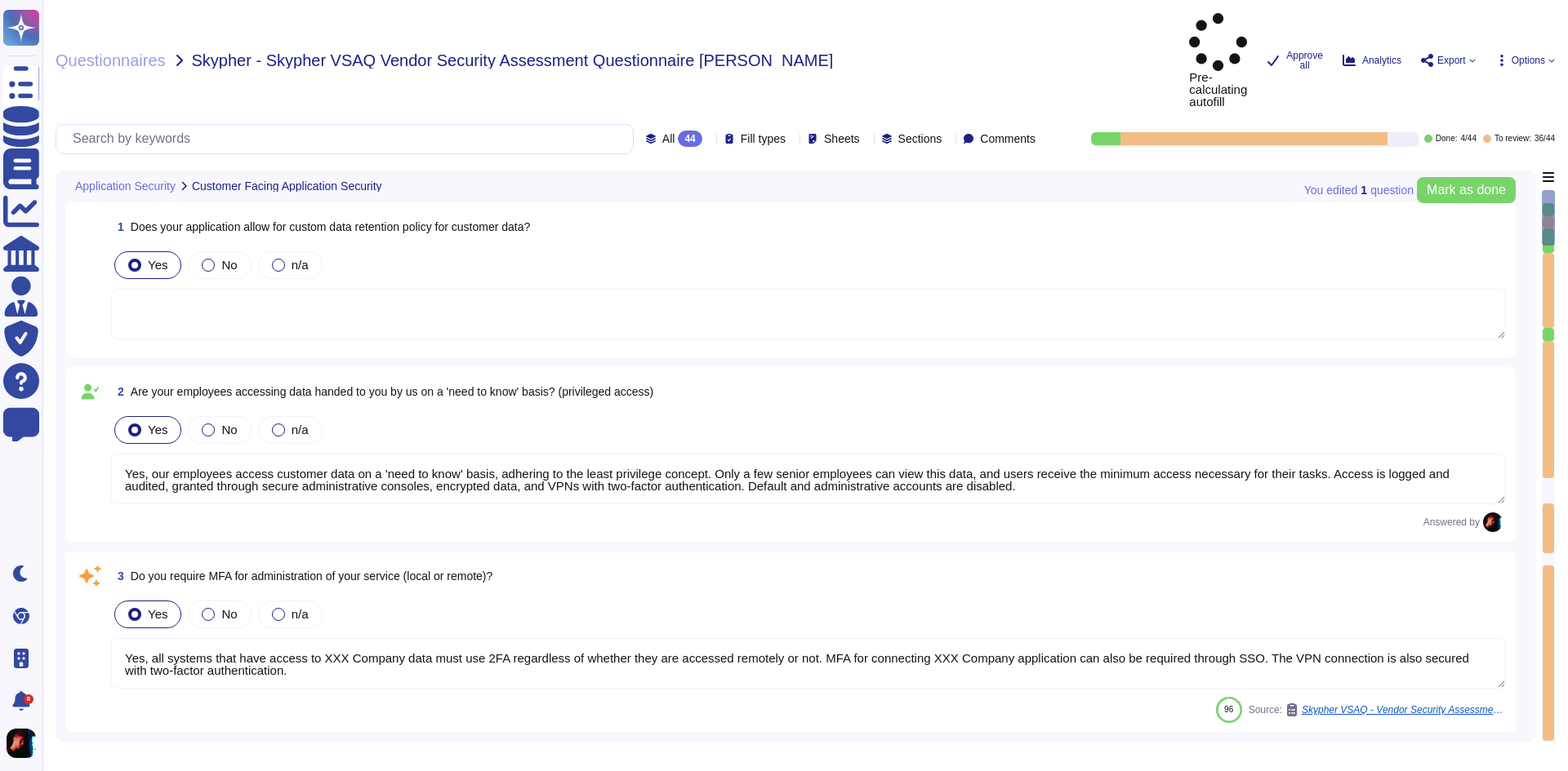
type textarea "Yes, our employees access customer data on a 'need to know' basis, adhering to …"
type textarea "Yes, all systems that have access to XXX Company data must use 2FA regardless o…"
type textarea "XXX Company keeps customer data according to the agreed terms [URL]. The maximu…"
type textarea "Yes, our employees are granted access to customer data on a 'need to know' basi…"
type textarea "Yes, we support secure deletion of archived or backed-up data. Yes, we support …"
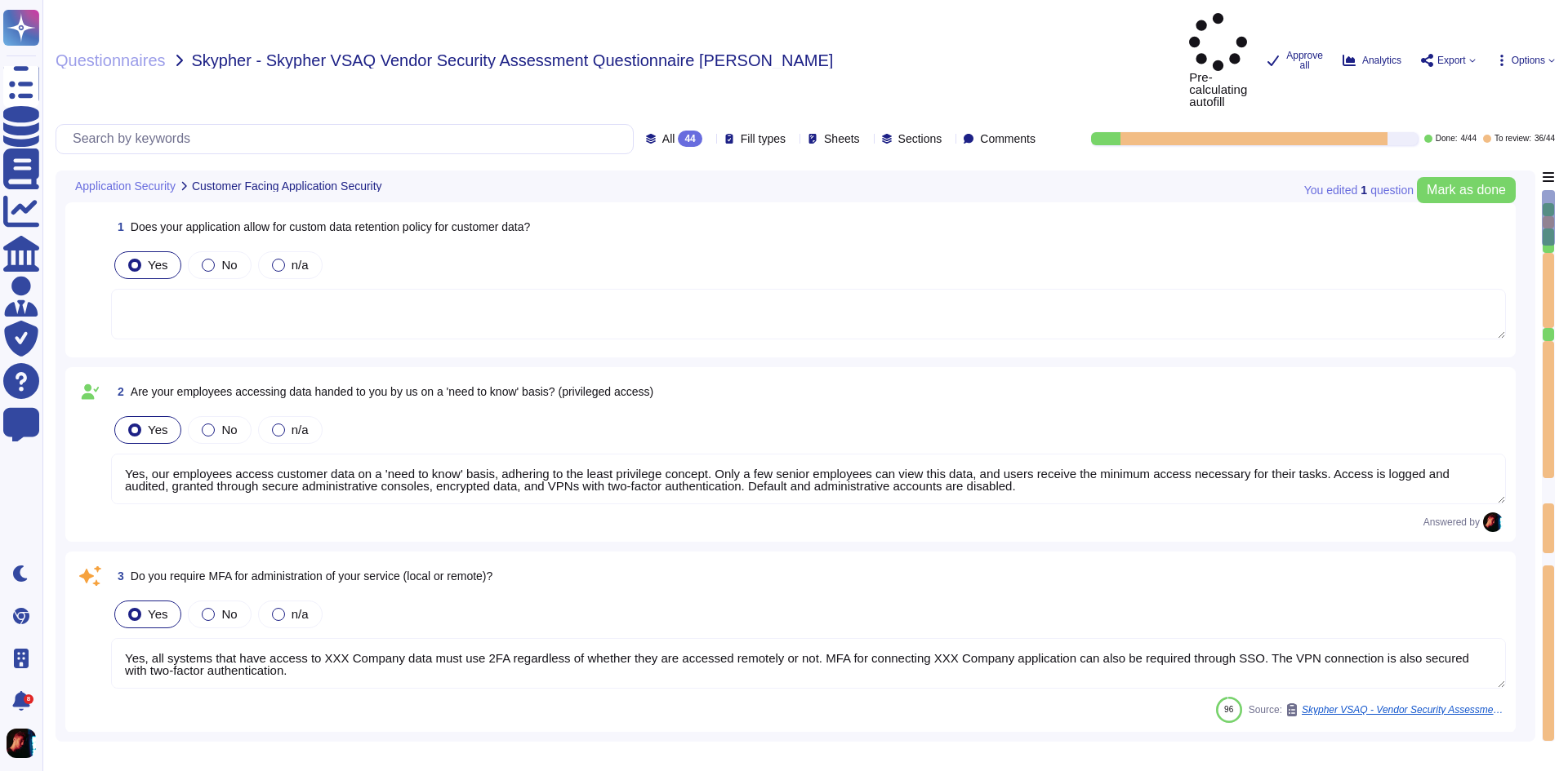
click at [1040, 248] on div "Yes No n/a" at bounding box center [808, 265] width 1394 height 34
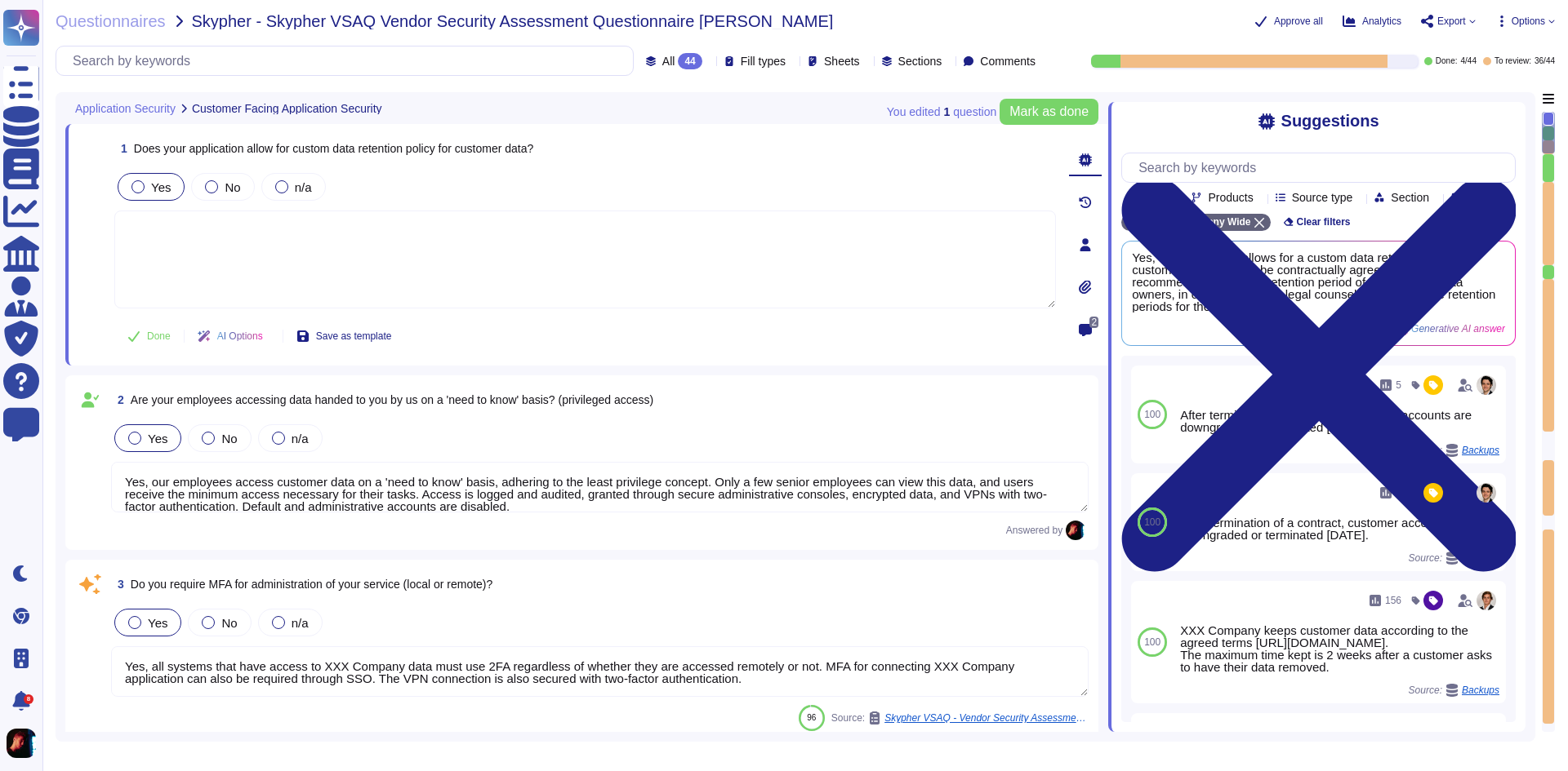
click at [1084, 285] on icon at bounding box center [1085, 287] width 13 height 13
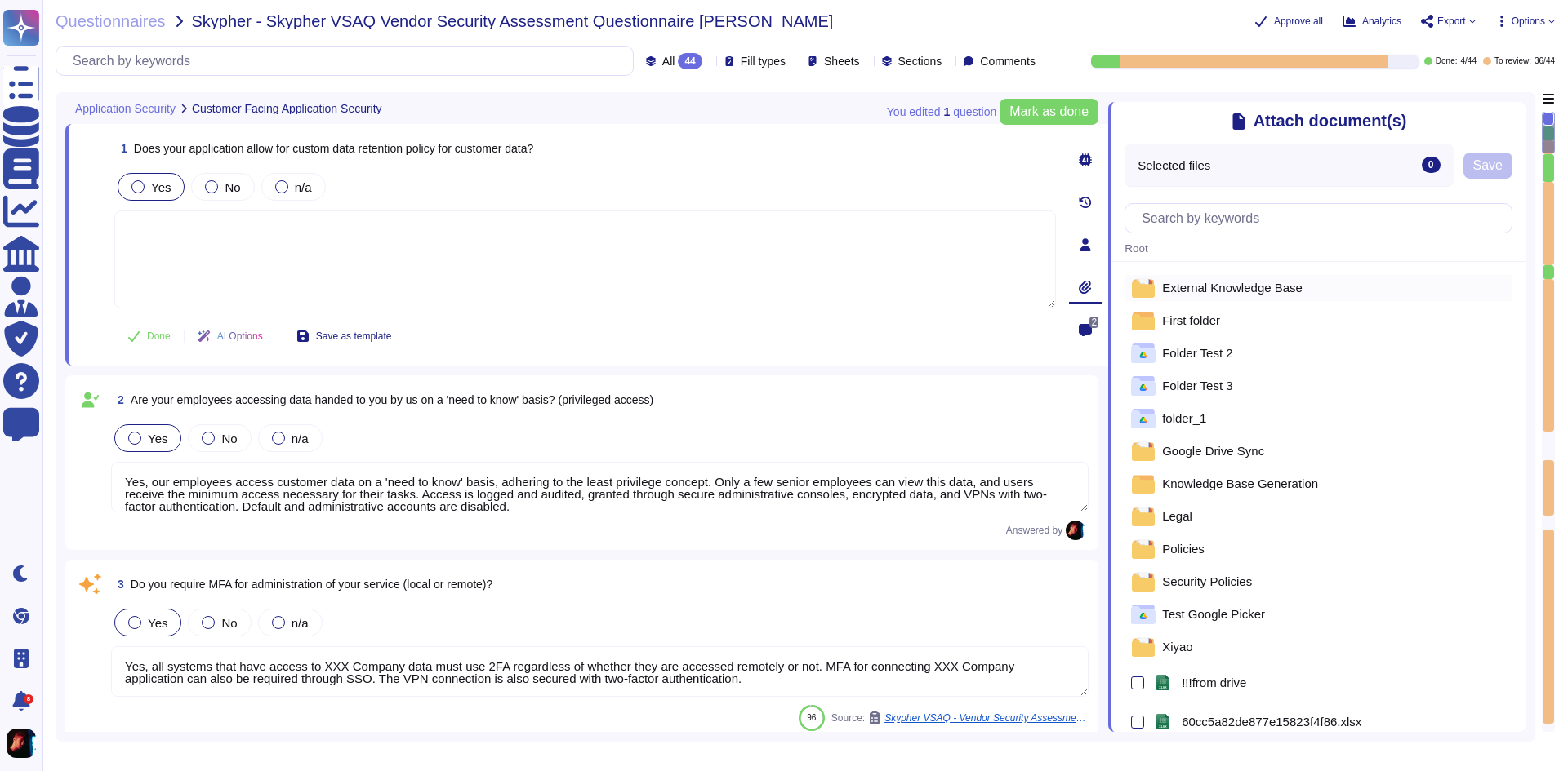
click at [1179, 289] on span "External Knowledge Base" at bounding box center [1232, 288] width 140 height 13
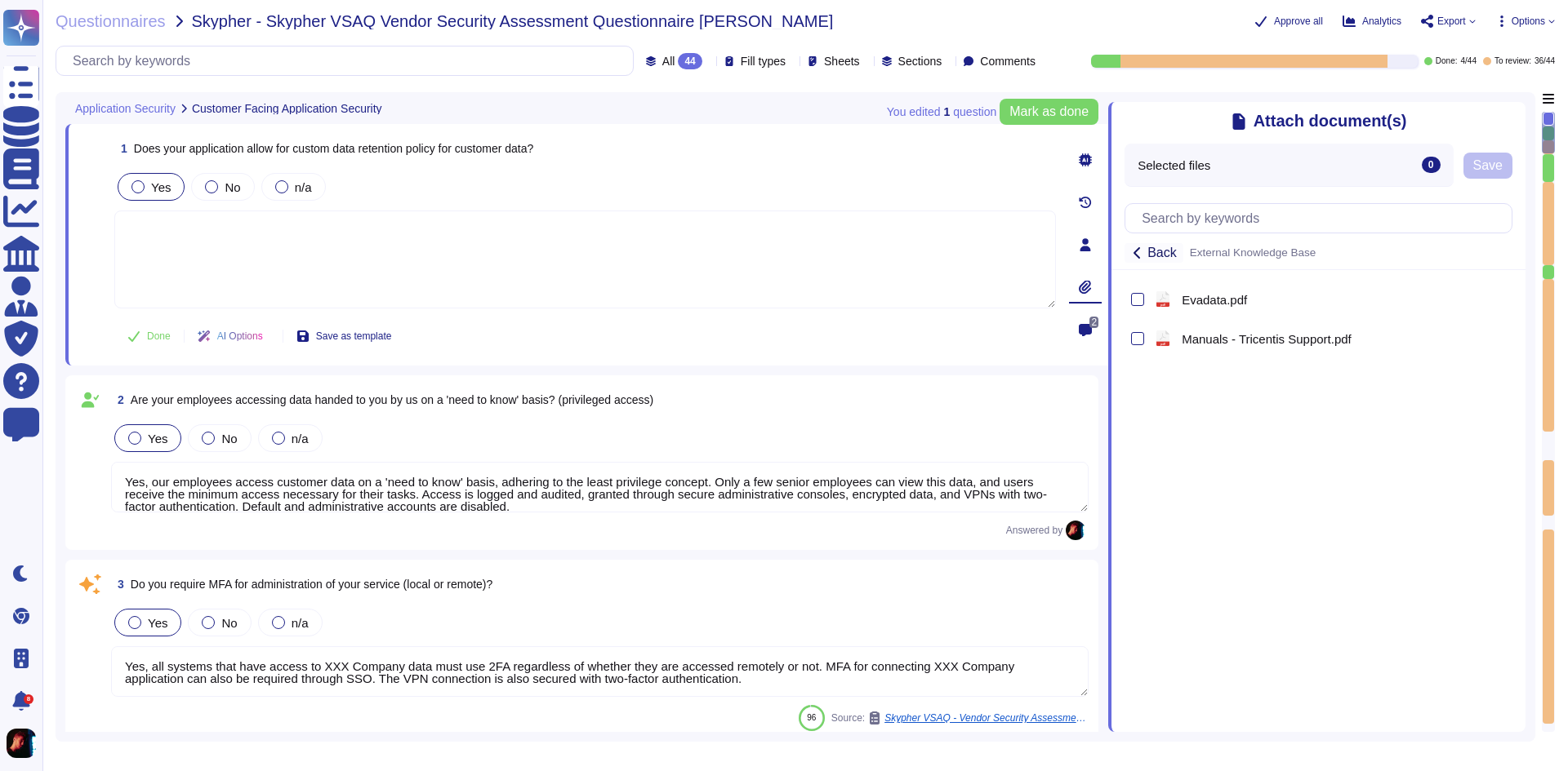
click at [1132, 253] on icon at bounding box center [1137, 253] width 13 height 13
